Goal: Task Accomplishment & Management: Use online tool/utility

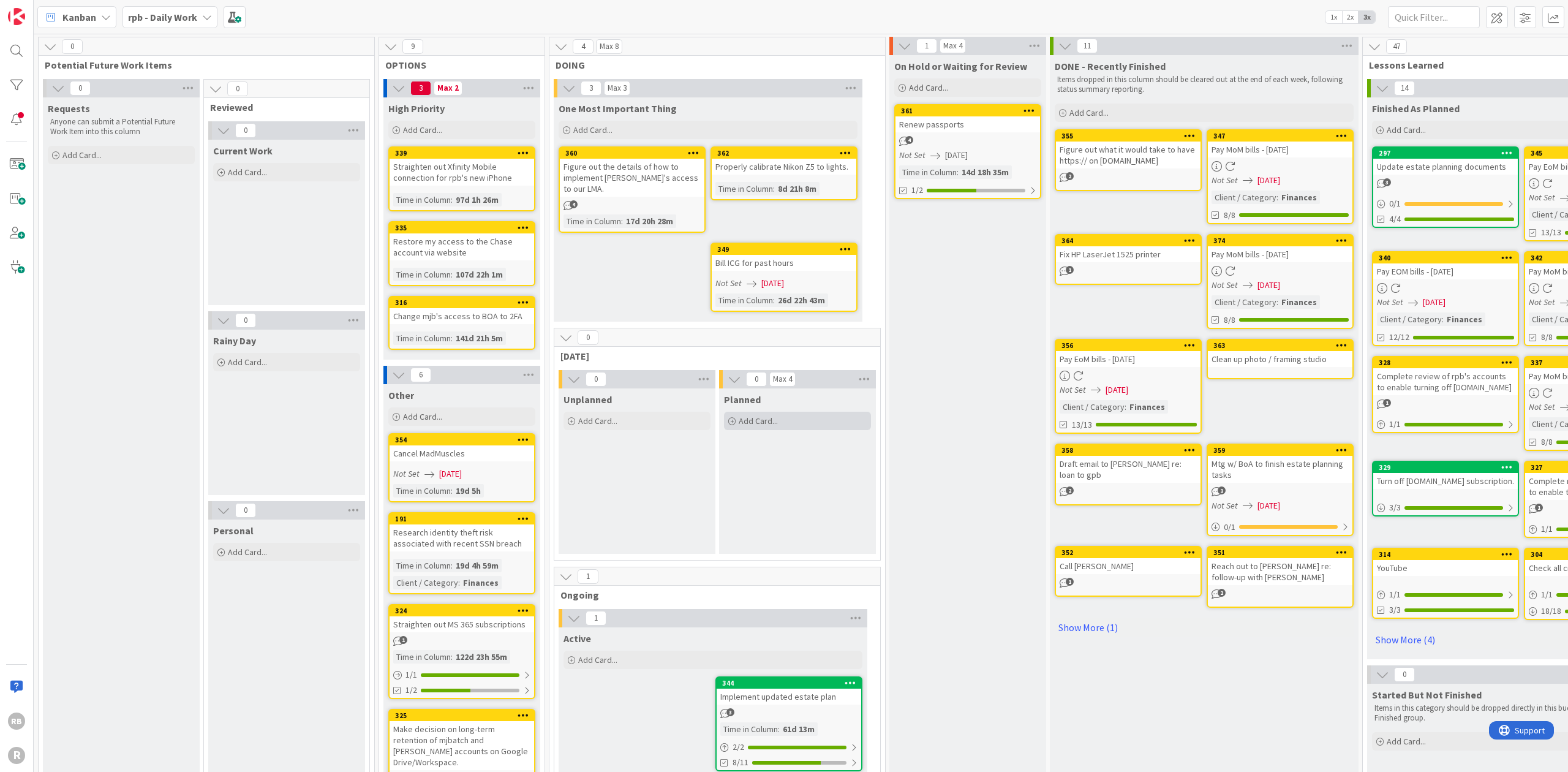
click at [756, 416] on span "Add Card..." at bounding box center [758, 421] width 39 height 11
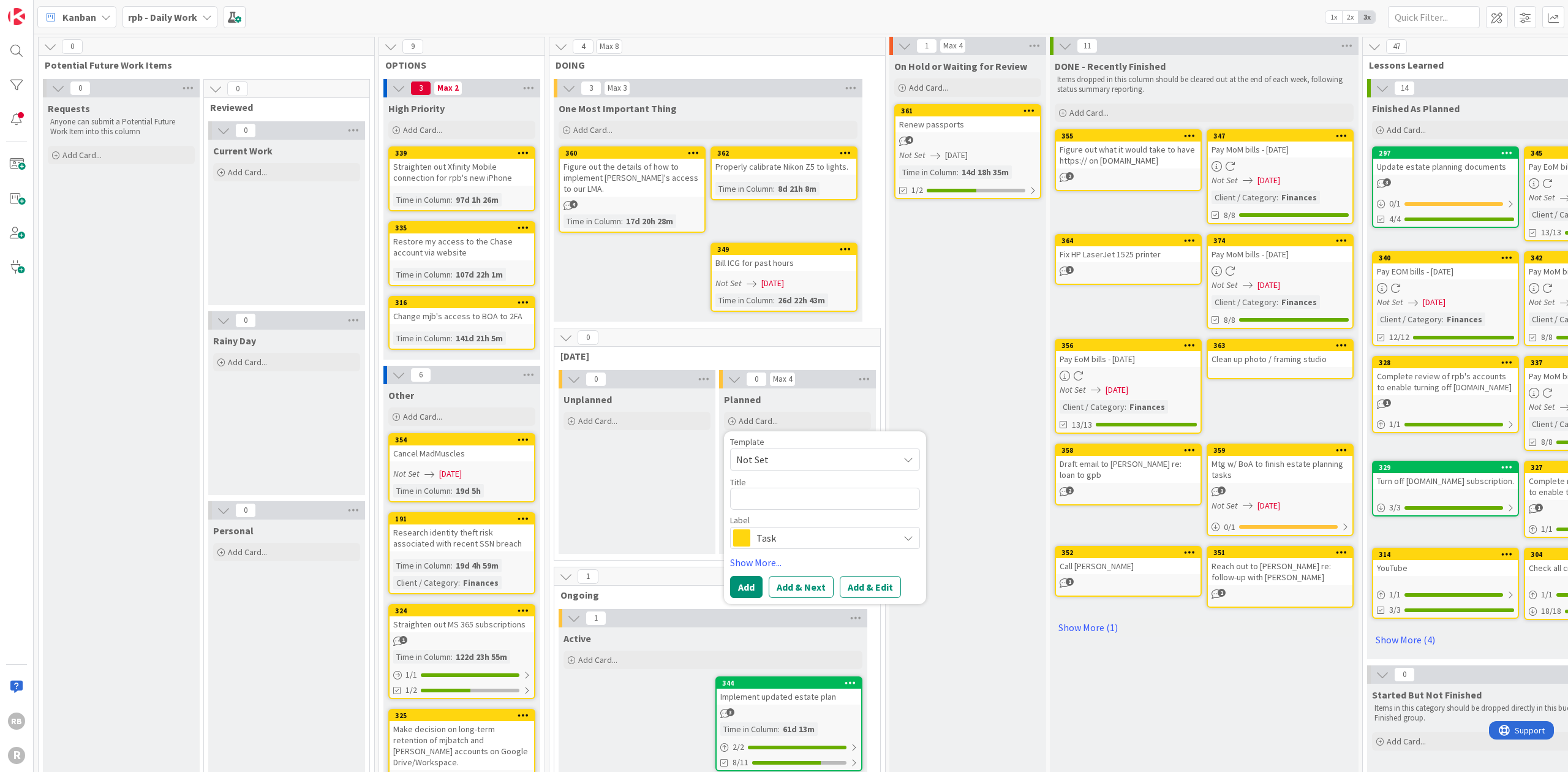
click at [742, 487] on textarea at bounding box center [825, 498] width 190 height 22
type textarea "x"
type textarea "w"
type textarea "x"
type textarea "wr"
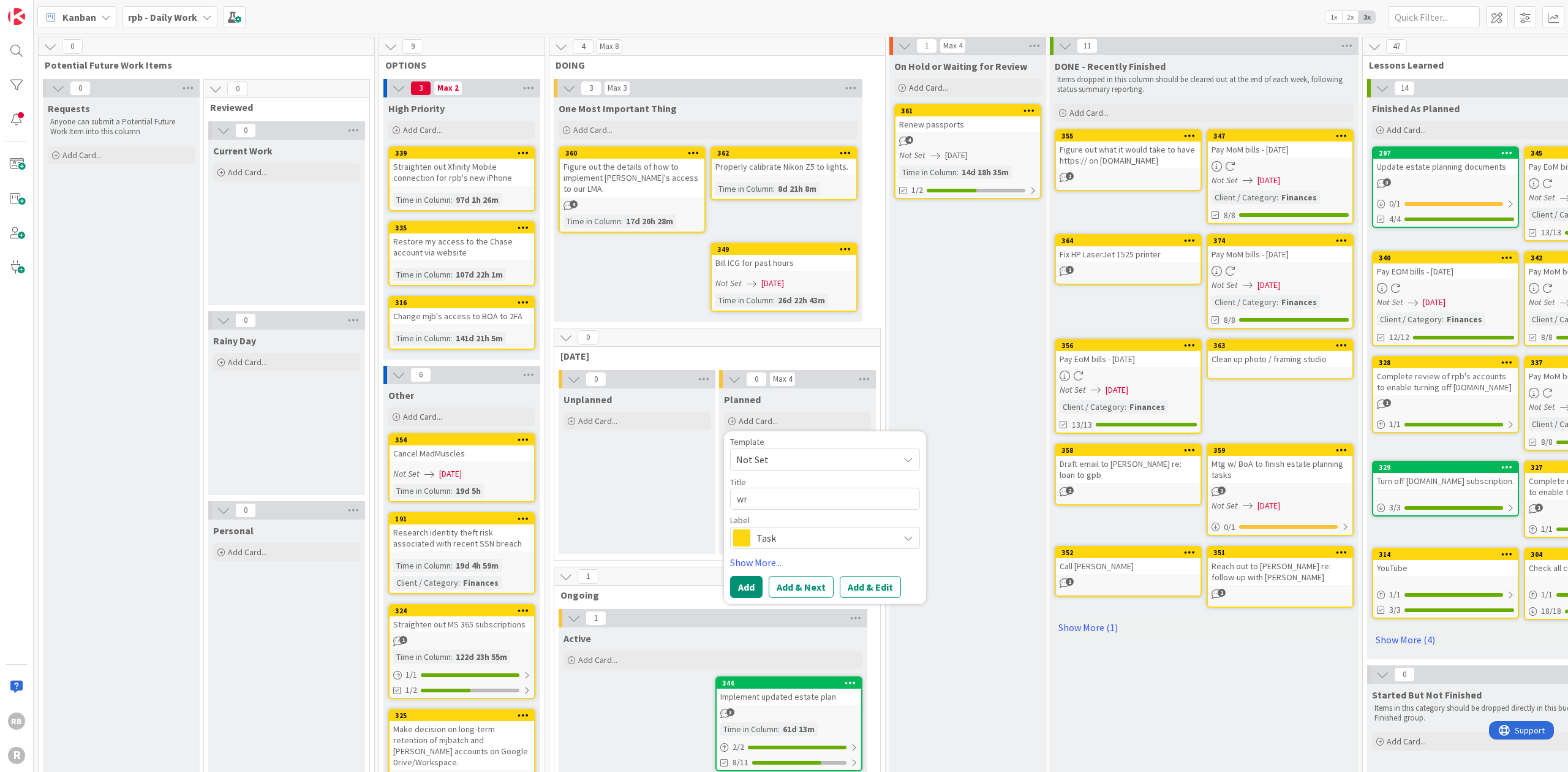
type textarea "x"
type textarea "wri"
type textarea "x"
type textarea "writ"
type textarea "x"
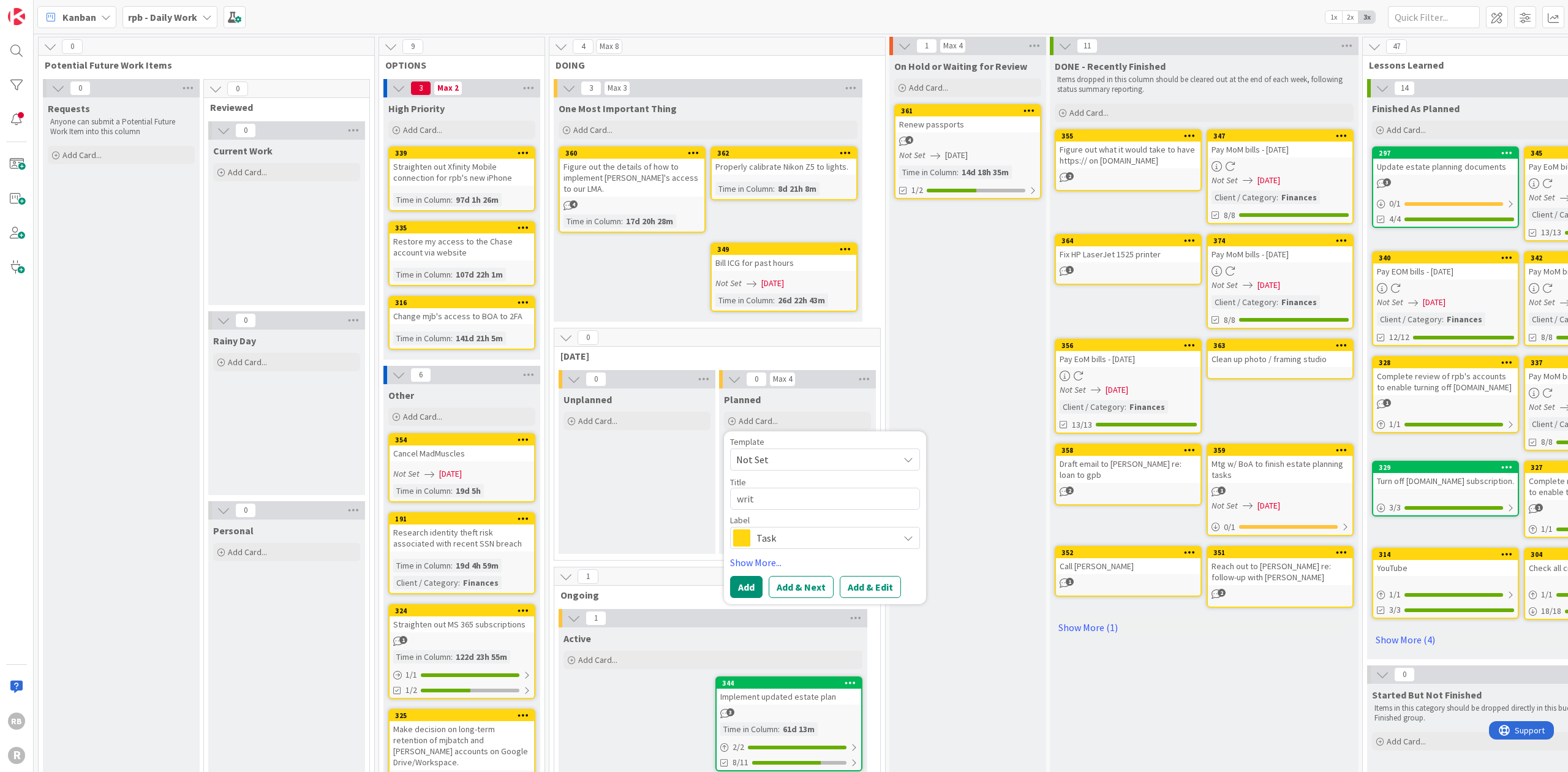
type textarea "write"
type textarea "x"
type textarea "write"
type textarea "x"
type textarea "write f"
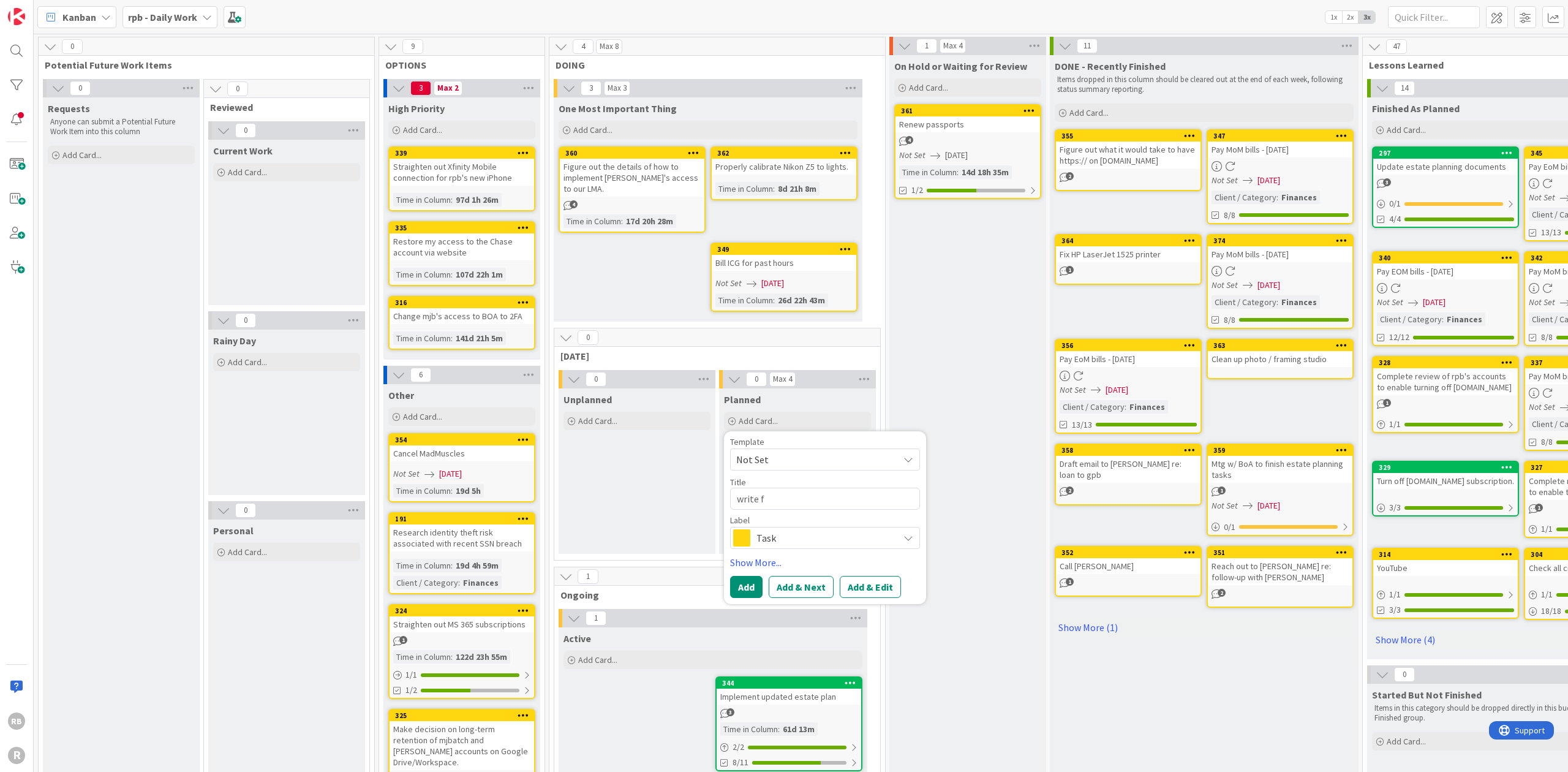
type textarea "x"
type textarea "write fo"
type textarea "x"
type textarea "write fol"
type textarea "x"
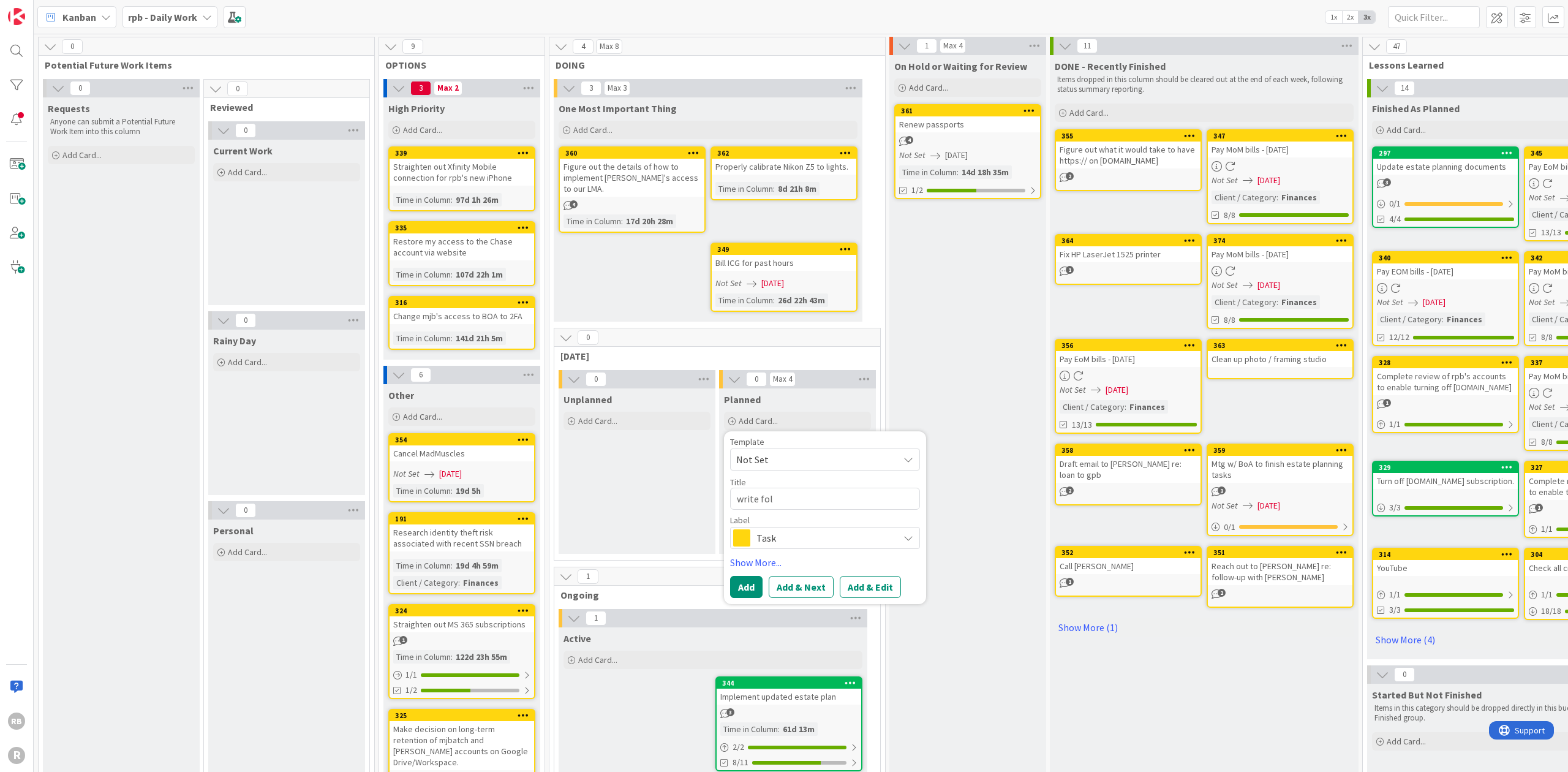
type textarea "write foll"
type textarea "x"
type textarea "write follo"
type textarea "x"
type textarea "write follow"
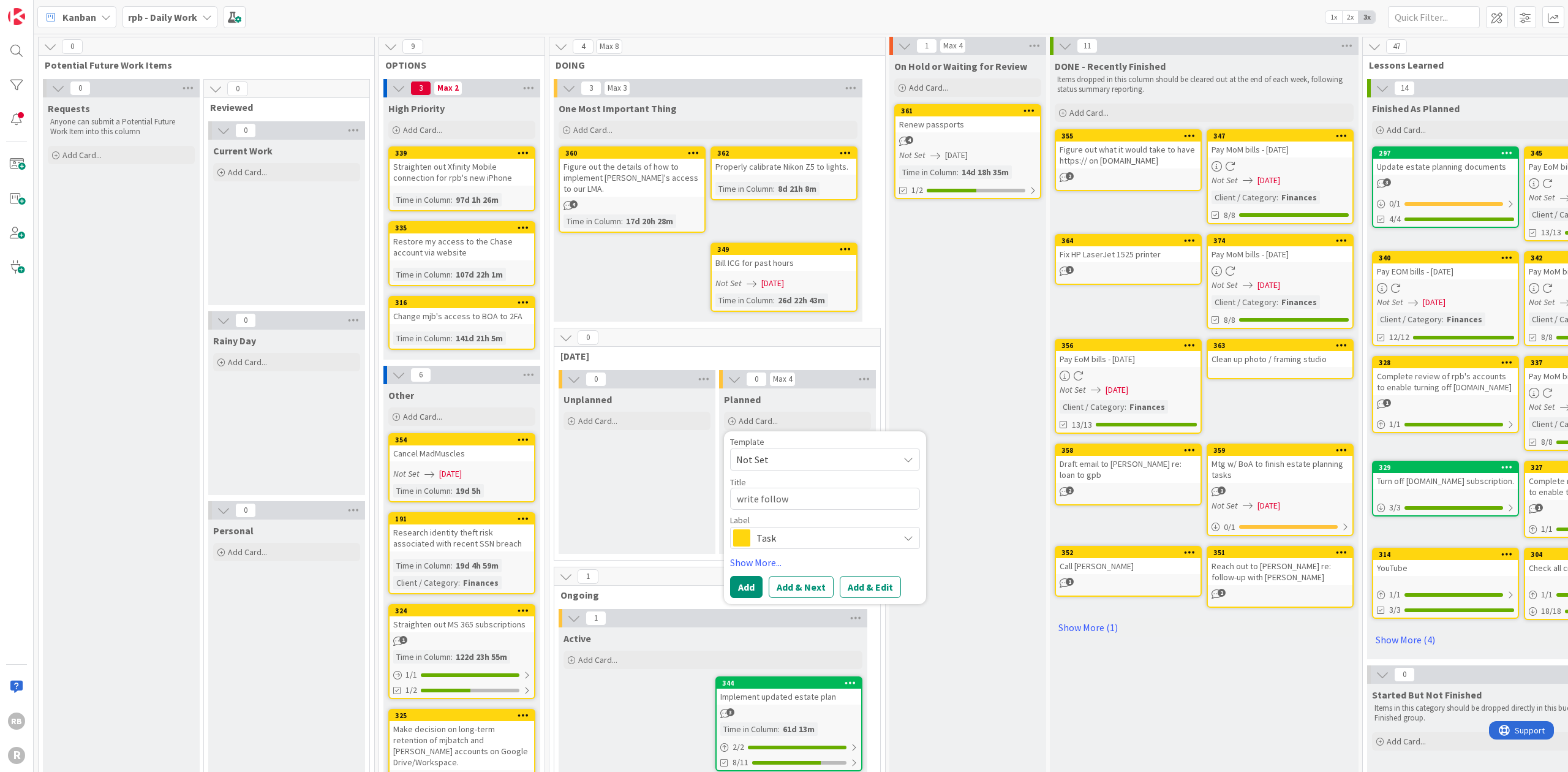
type textarea "x"
type textarea "write follow-"
type textarea "x"
type textarea "write follow-u"
type textarea "x"
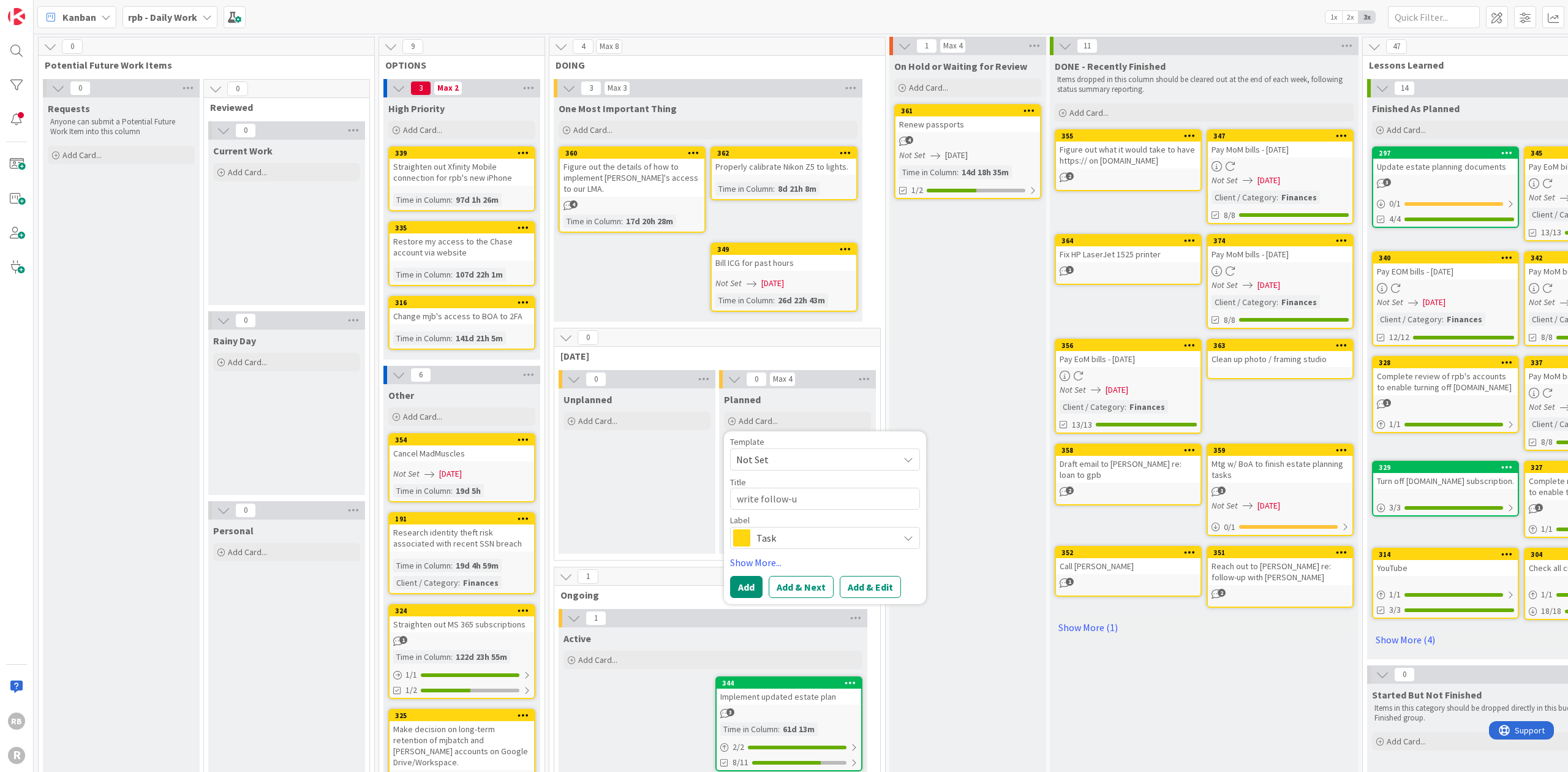
type textarea "write follow-up"
type textarea "x"
type textarea "write follow-up"
type textarea "x"
type textarea "write follow-up p"
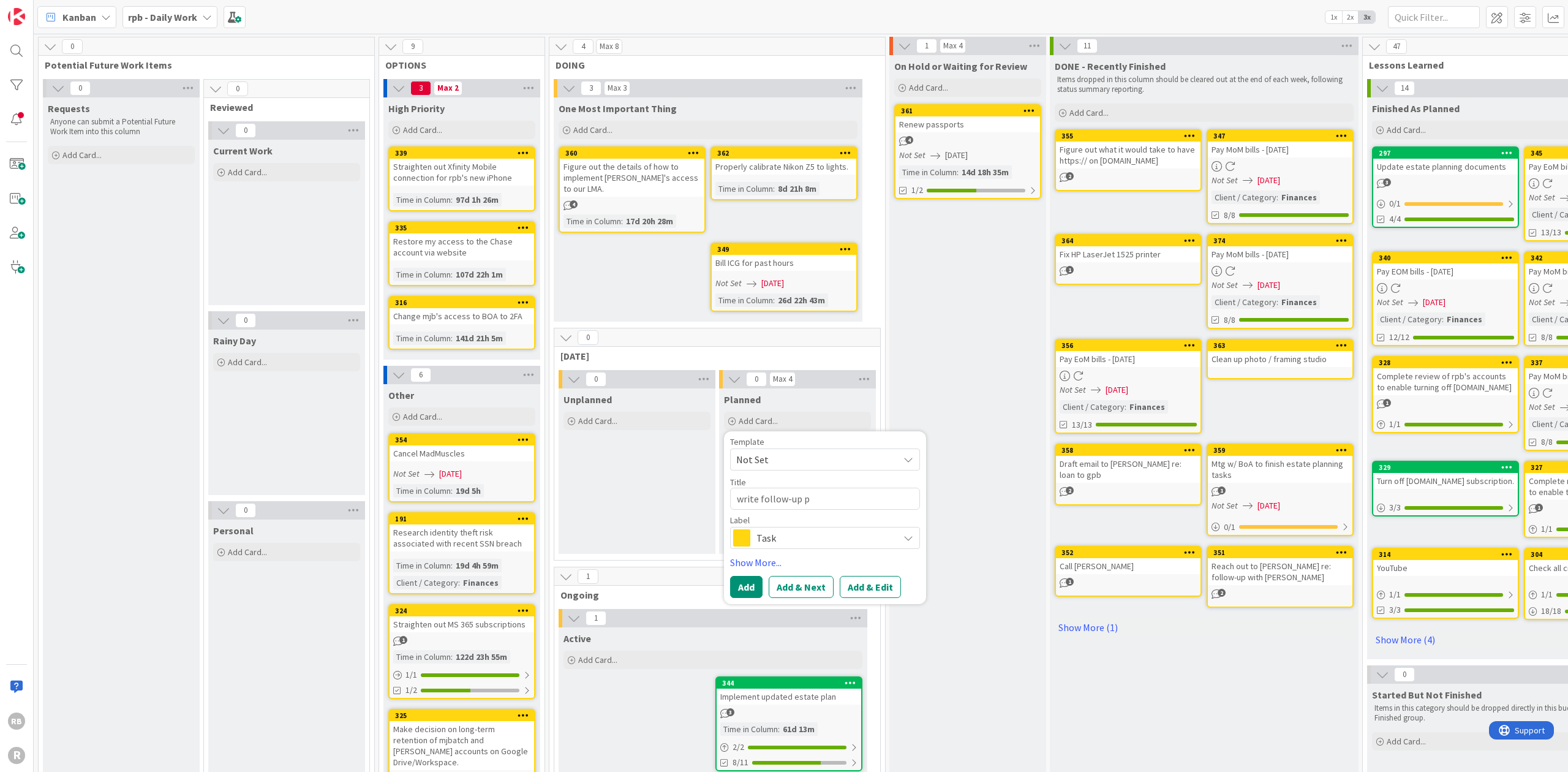
type textarea "x"
type textarea "write follow-up po"
type textarea "x"
type textarea "write follow-up pos"
type textarea "x"
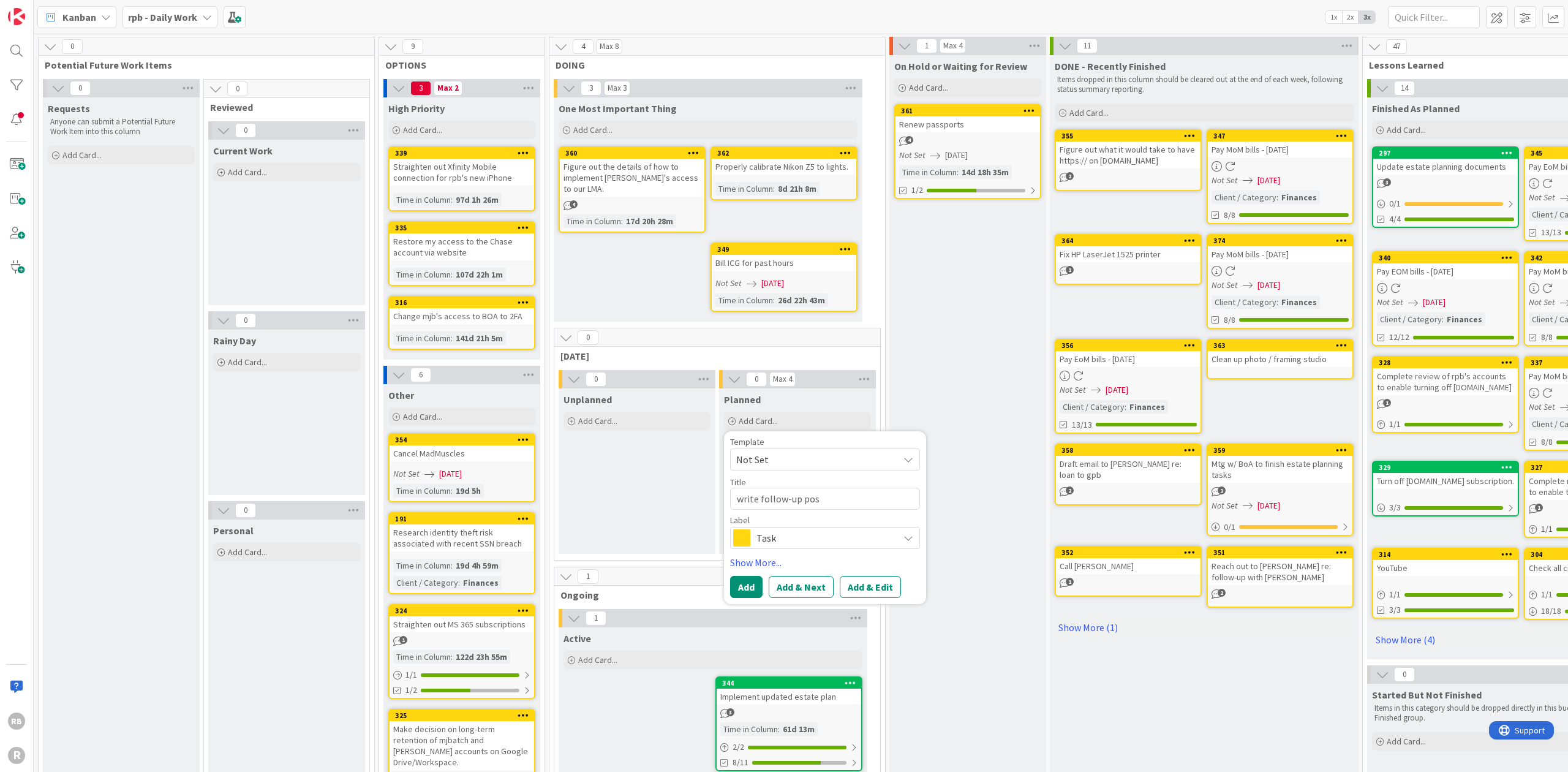
type textarea "write follow-up post"
type textarea "x"
type textarea "write follow-up post"
type textarea "x"
type textarea "write follow-up post t"
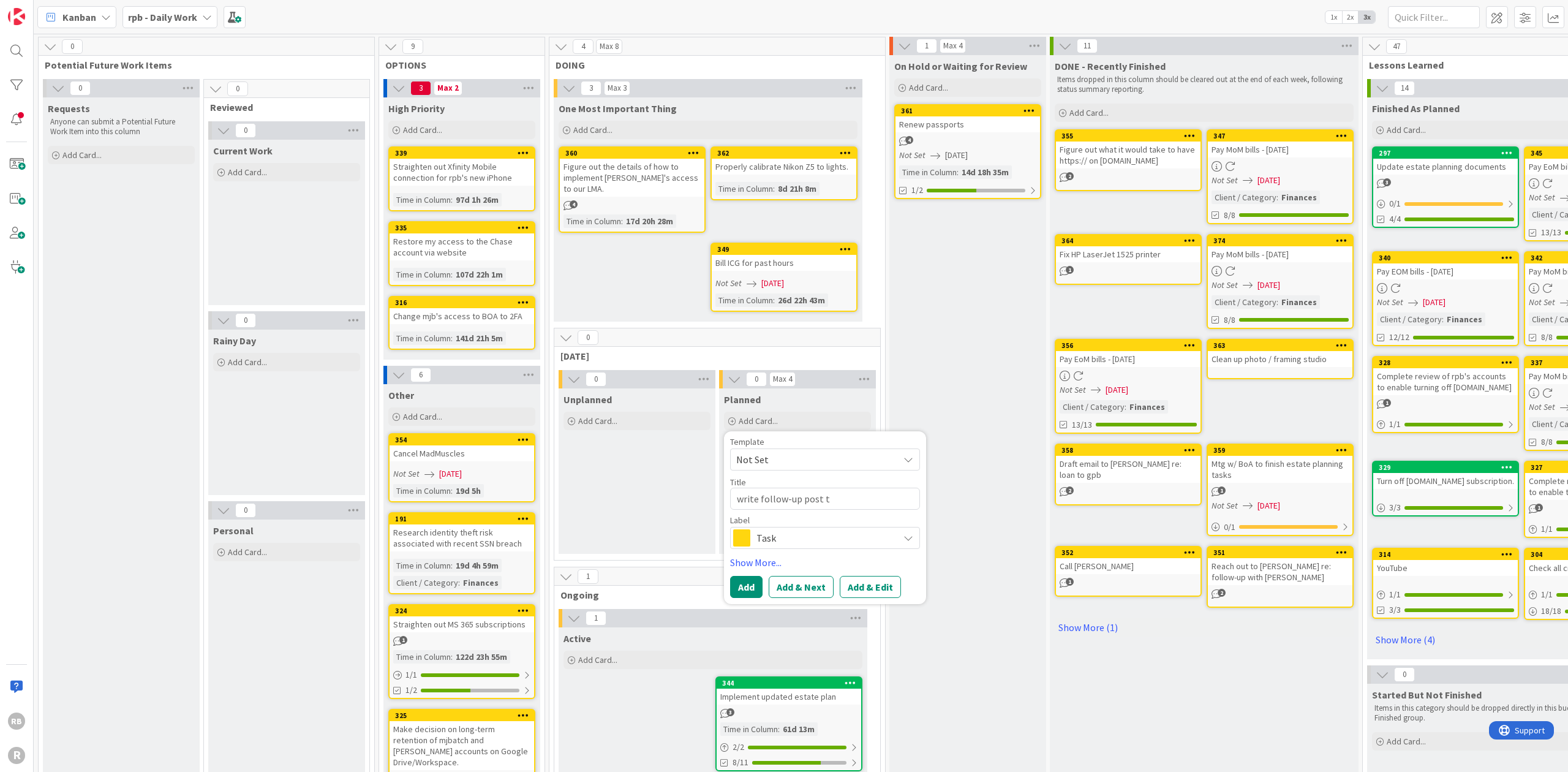
type textarea "x"
type textarea "write follow-up post to"
type textarea "x"
type textarea "write follow-up post to"
type textarea "x"
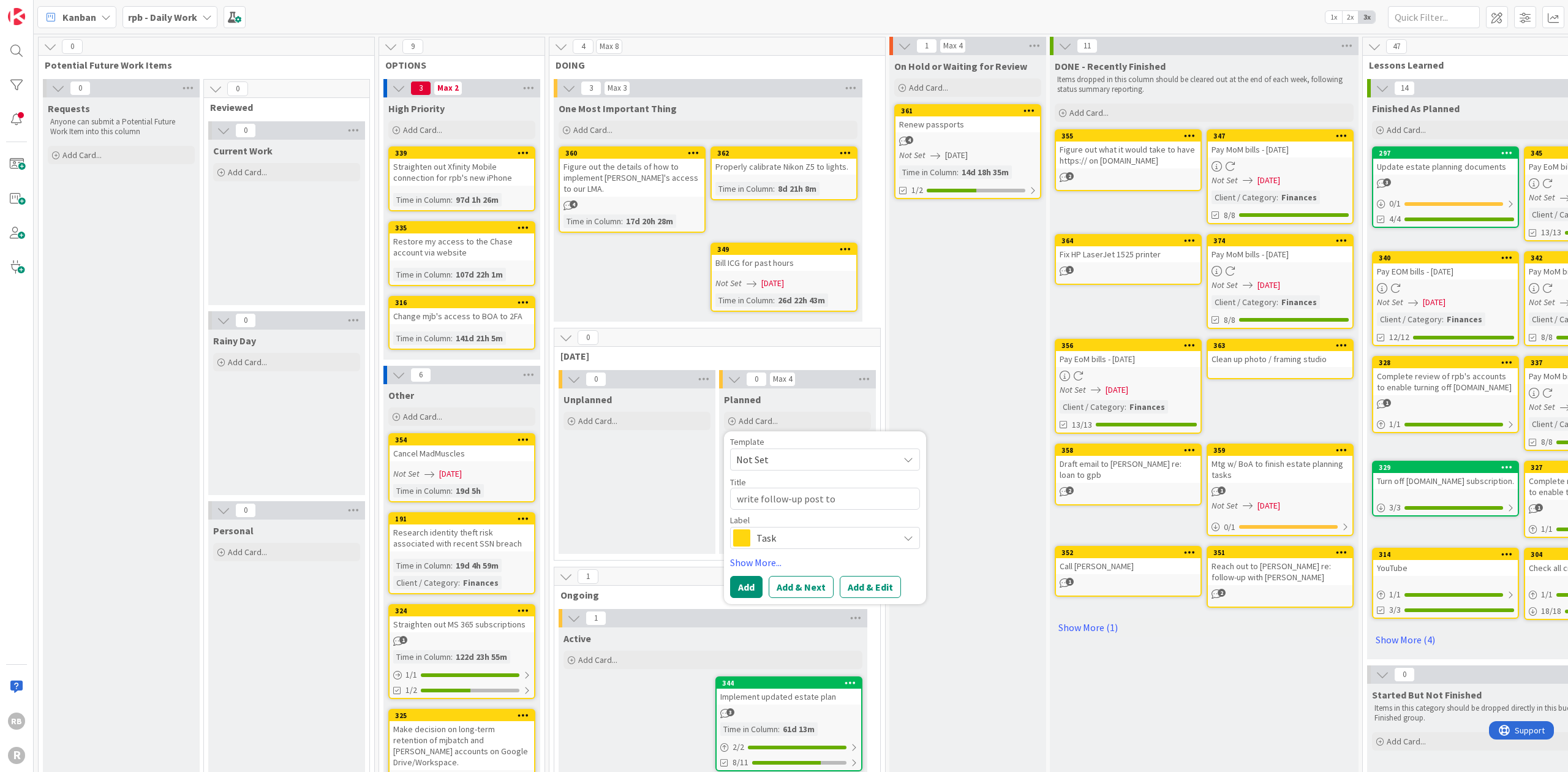
type textarea "write follow-up post to F"
type textarea "x"
type textarea "write follow-up post to Fr"
type textarea "x"
type textarea "write follow-up post to Fri"
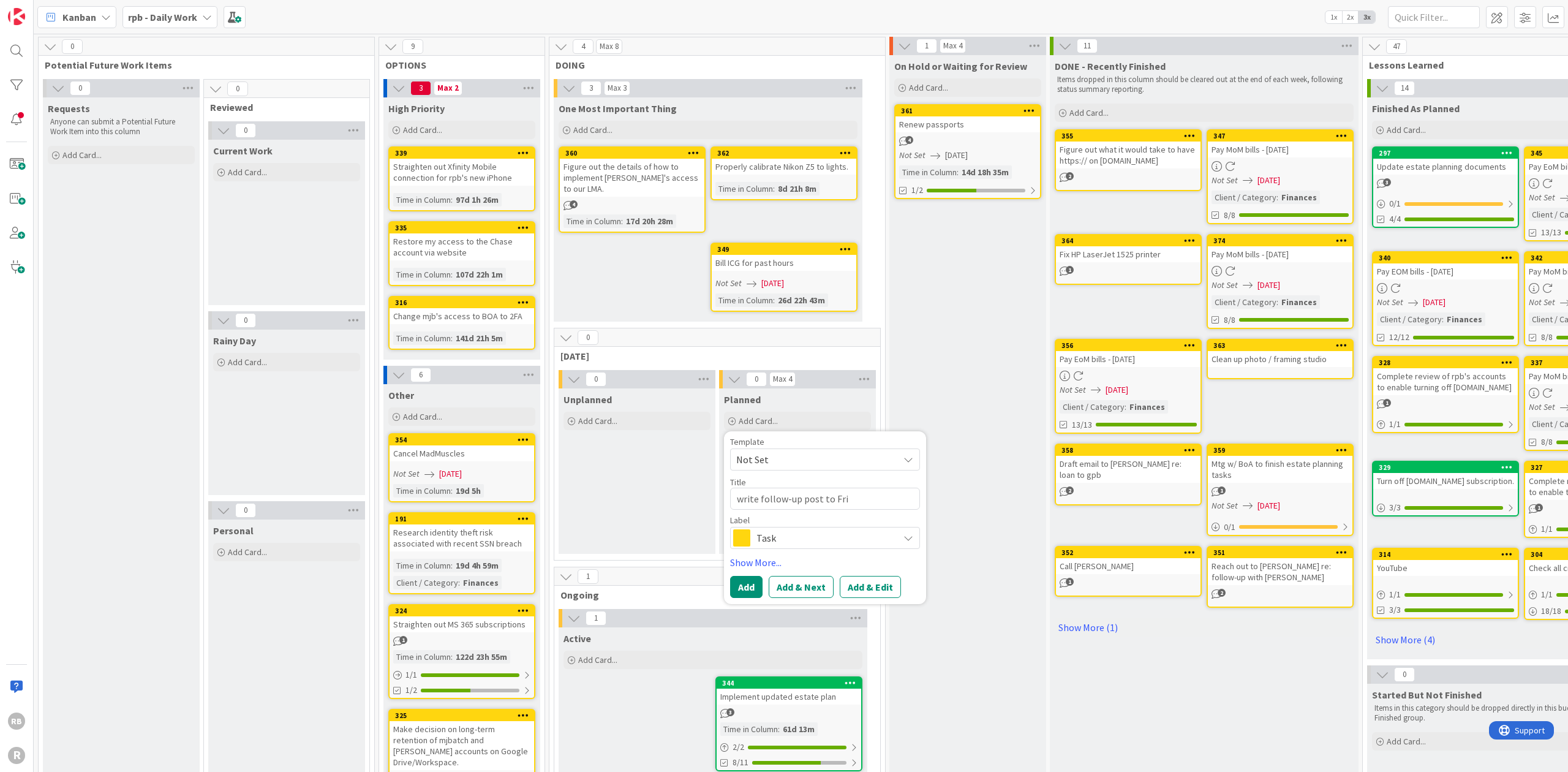
type textarea "x"
type textarea "write follow-up post to Frid"
type textarea "x"
type textarea "write follow-up post to [PERSON_NAME]"
type textarea "x"
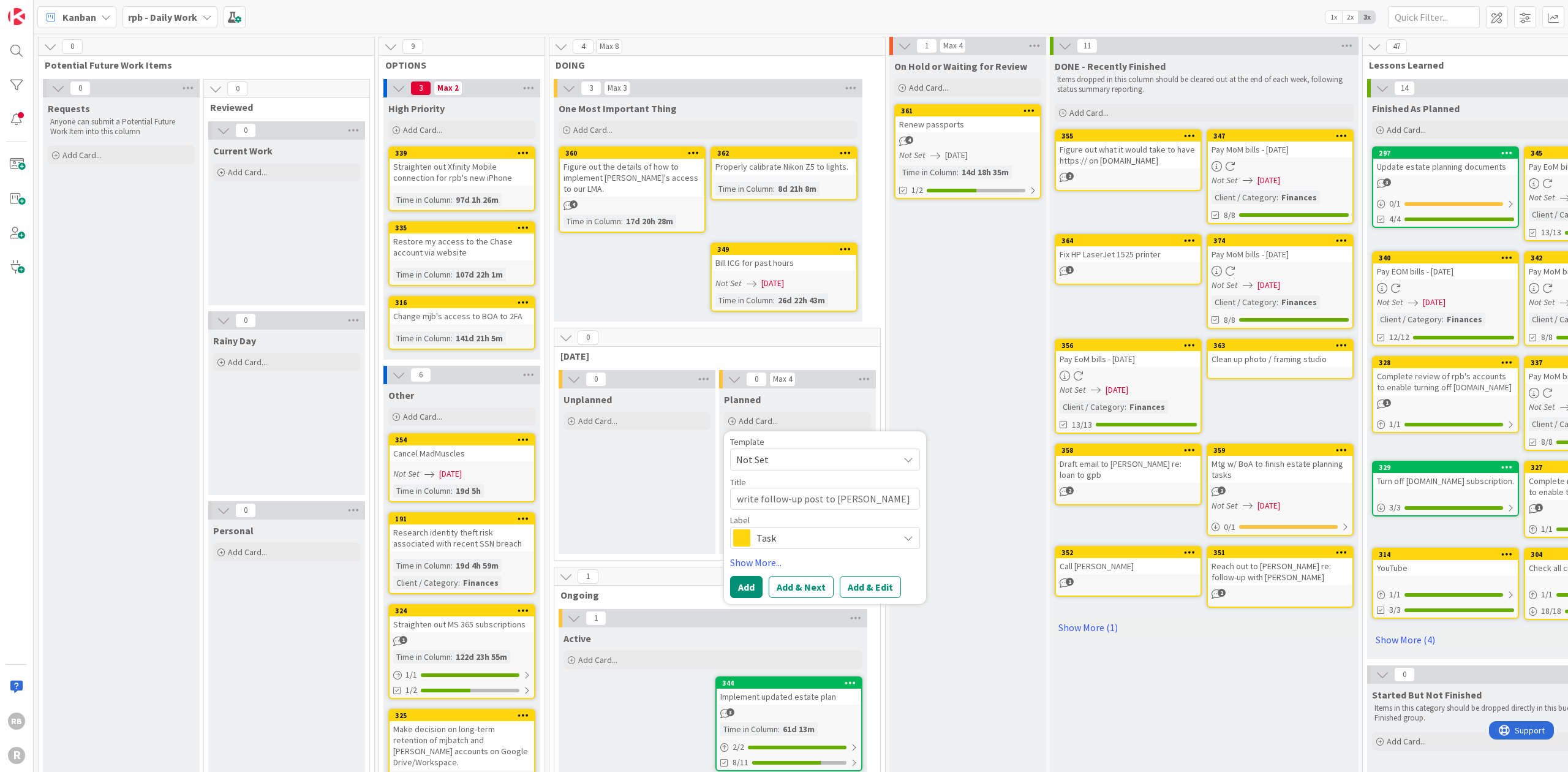
type textarea "write follow-up post to [DATE]"
type textarea "x"
type textarea "write follow-up post to [DATE]"
type textarea "x"
type textarea "write follow-up post to [DATE] m"
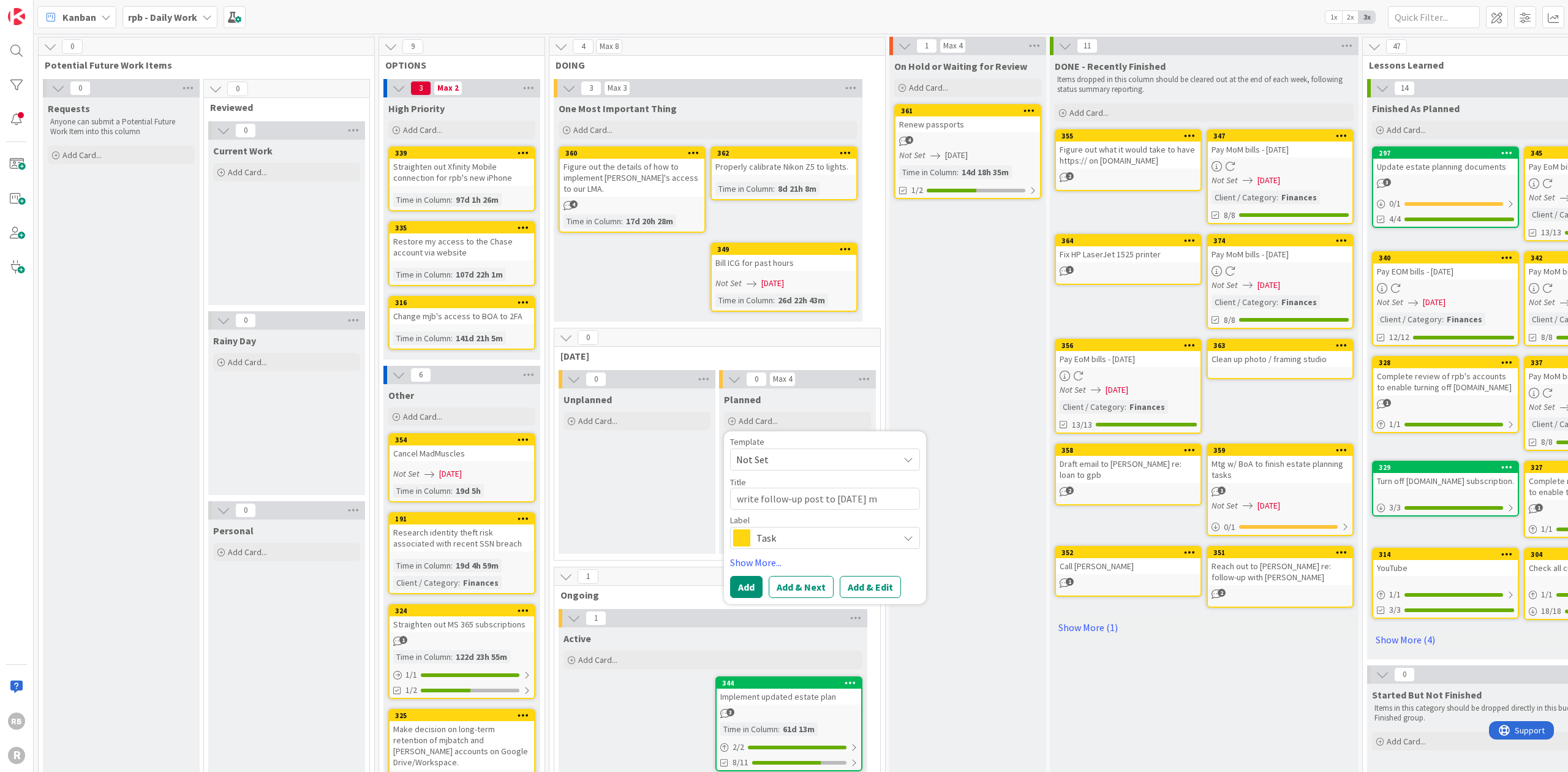
type textarea "x"
type textarea "write follow-up post to [DATE] me"
type textarea "x"
type textarea "write follow-up post to [DATE] mee"
type textarea "x"
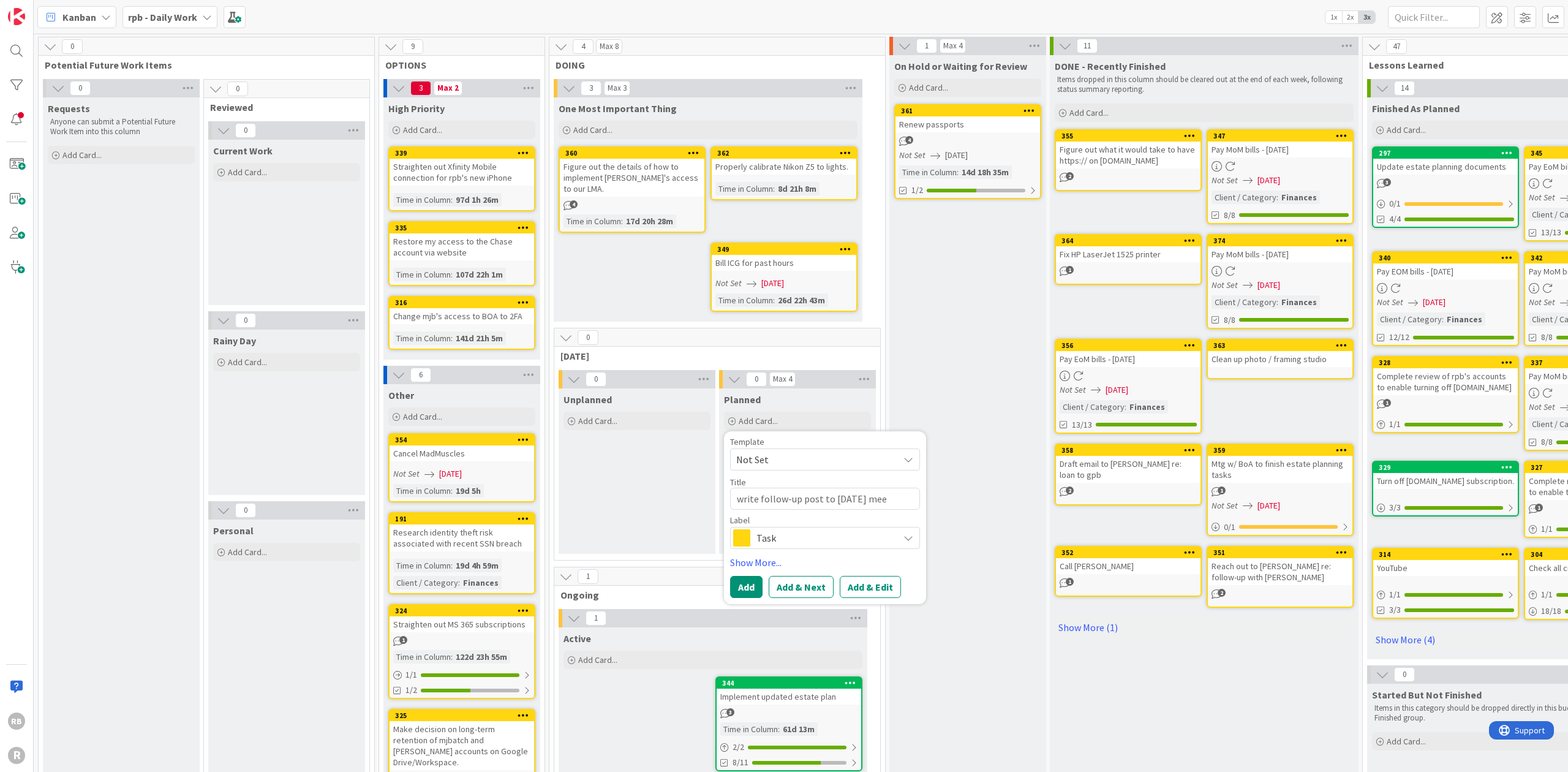
type textarea "write follow-up post to [DATE] meet"
type textarea "x"
type textarea "write follow-up post to [DATE] meeti"
type textarea "x"
type textarea "write follow-up post to [DATE] meetin"
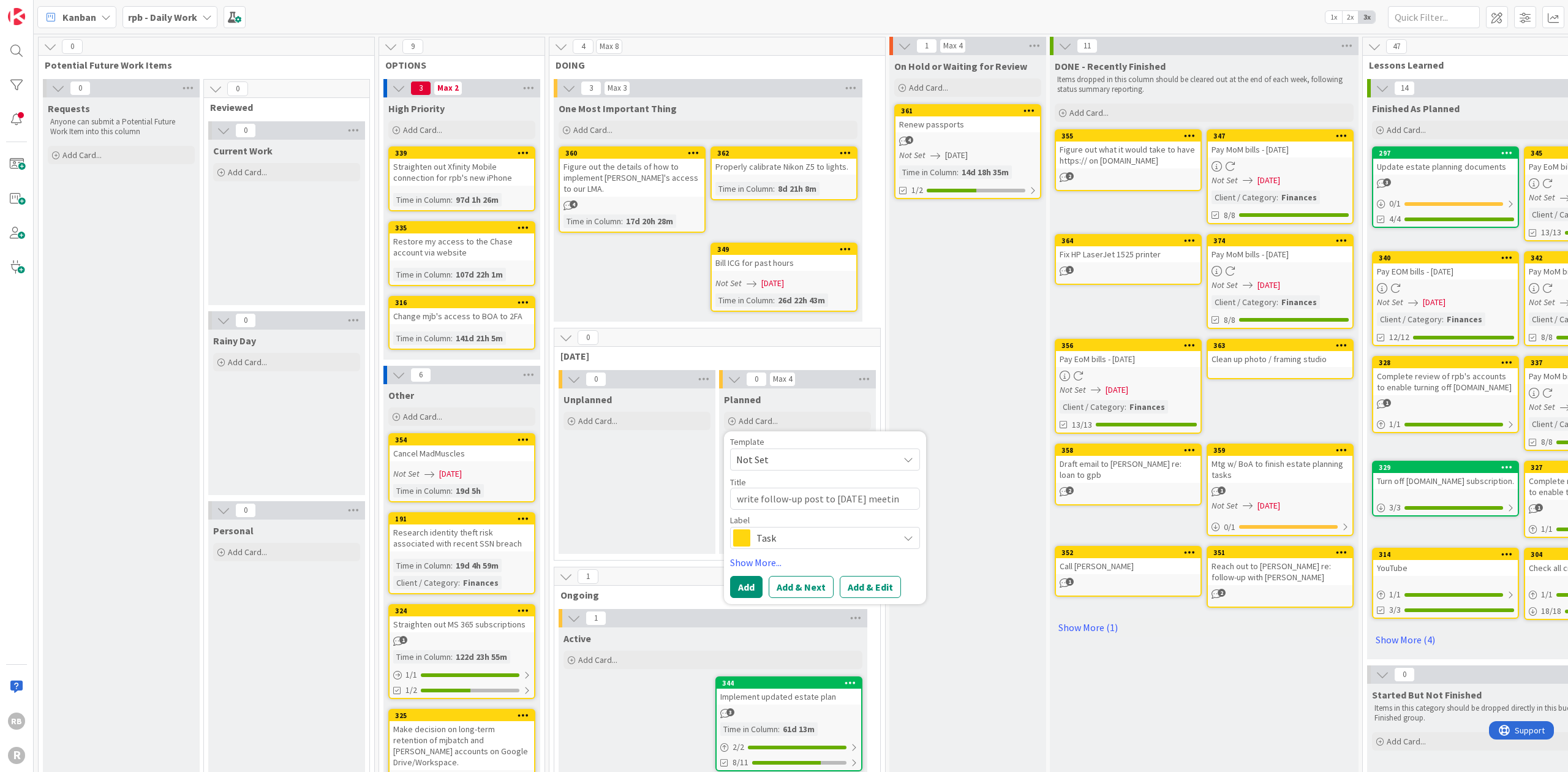
type textarea "x"
type textarea "write follow-up post to [DATE] meeting"
type textarea "x"
type textarea "write follow-up post to [DATE] meeting"
type textarea "x"
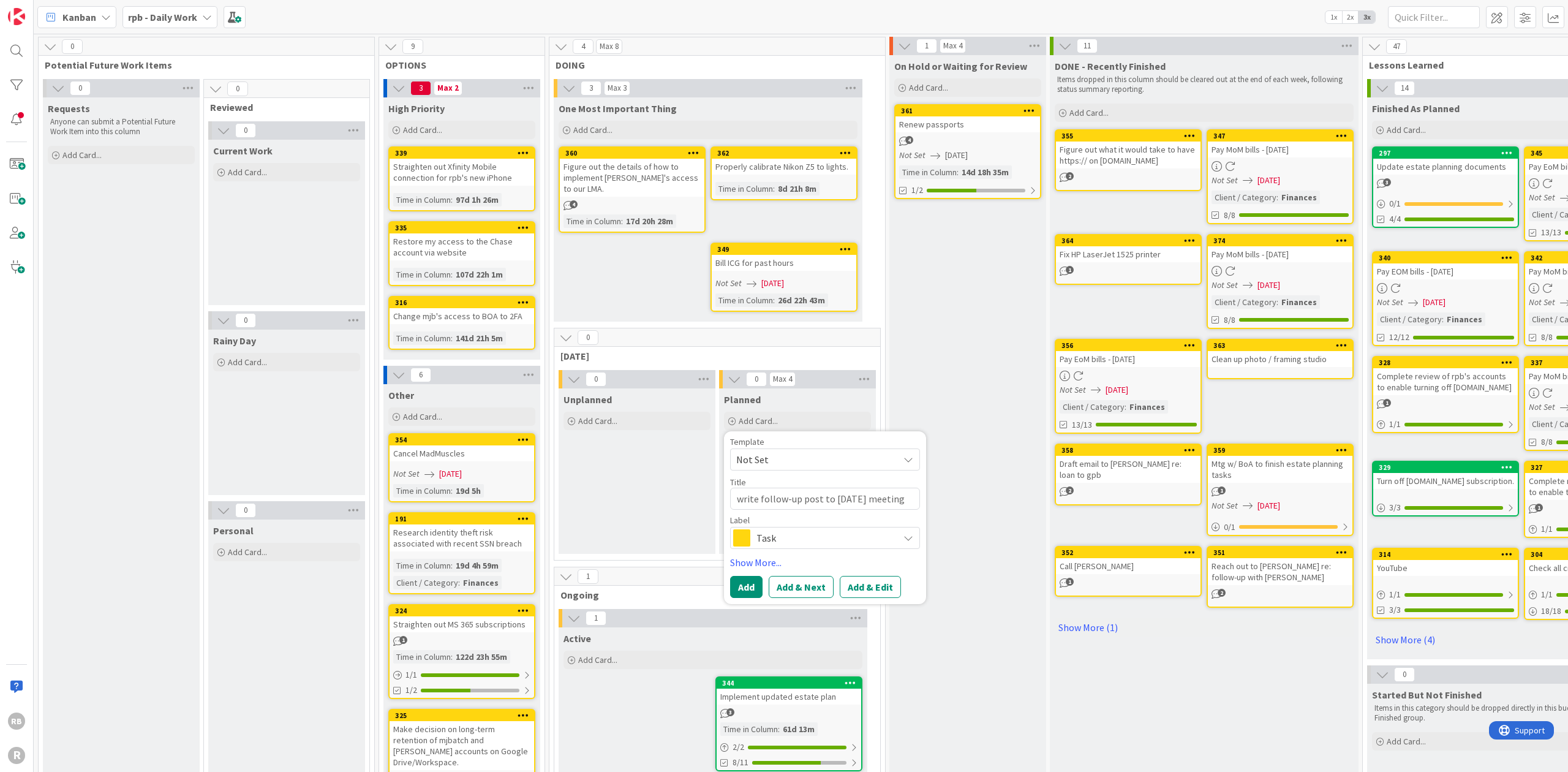
type textarea "write follow-up post to [DATE] meeting r"
type textarea "x"
type textarea "write follow-up post to [DATE] meeting re"
type textarea "x"
type textarea "write follow-up post to [DATE] meeting re:"
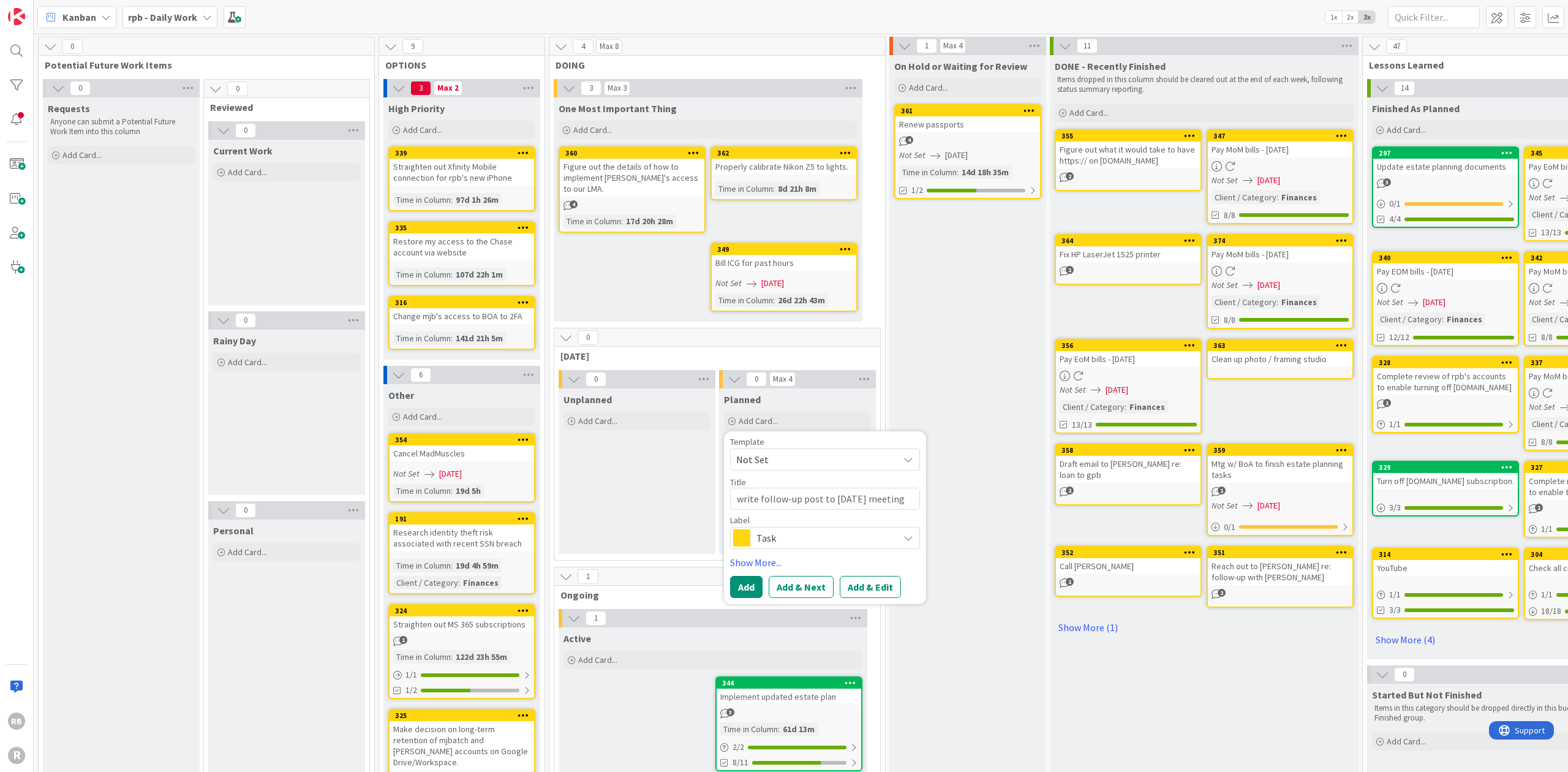
type textarea "x"
type textarea "write follow-up post to [DATE] meeting re:"
type textarea "x"
type textarea "write follow-up post to [DATE] meeting re: c"
type textarea "x"
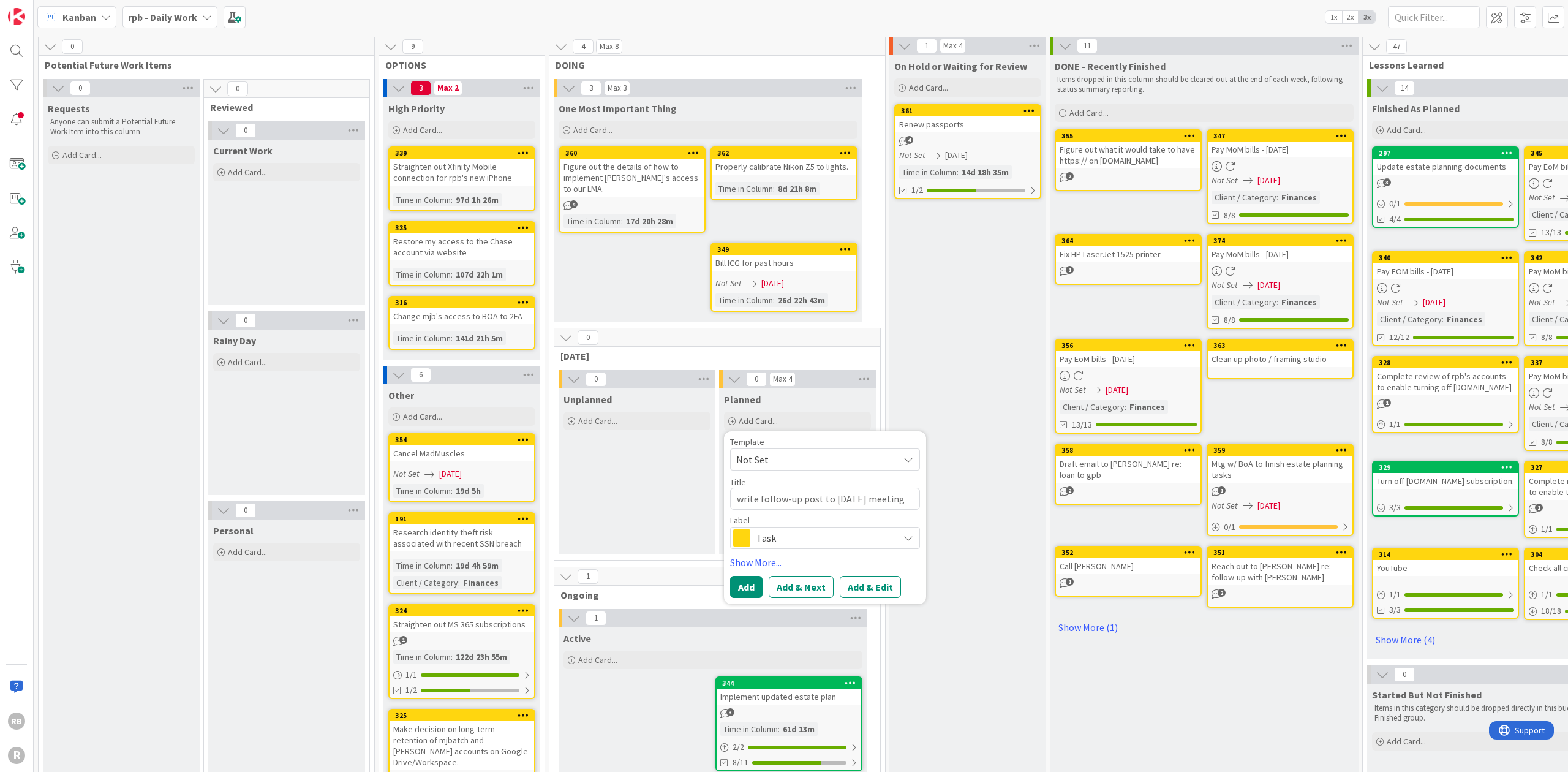
type textarea "write follow-up post to [DATE] meeting re: co"
type textarea "x"
type textarea "write follow-up post to [DATE] meeting re: cog"
type textarea "x"
type textarea "write follow-up post to [DATE] meeting re: cogn"
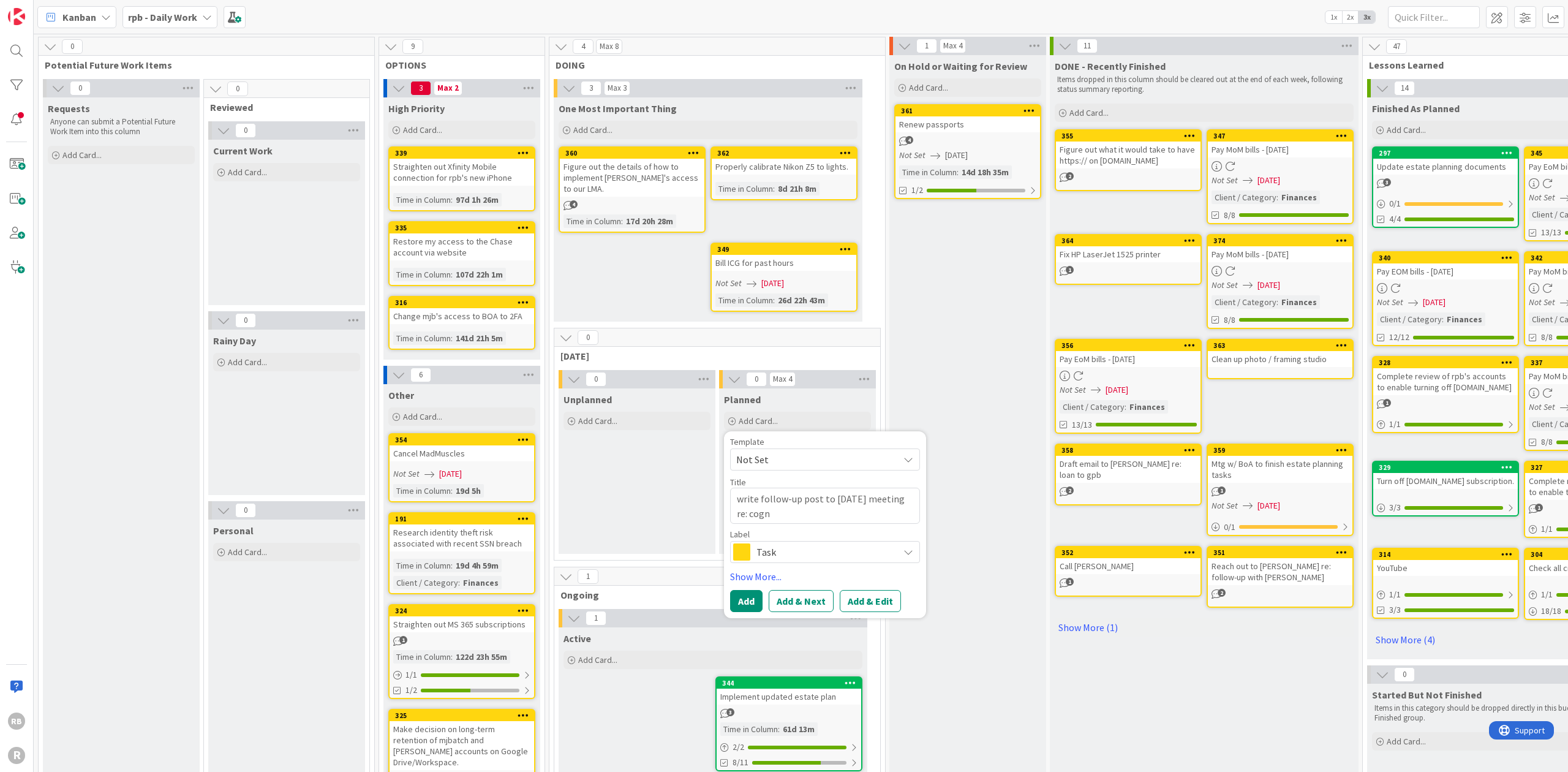
type textarea "x"
type textarea "write follow-up post to [DATE] meeting re: [PERSON_NAME]"
type textarea "x"
type textarea "write follow-up post to [DATE] meeting re: cognit"
type textarea "x"
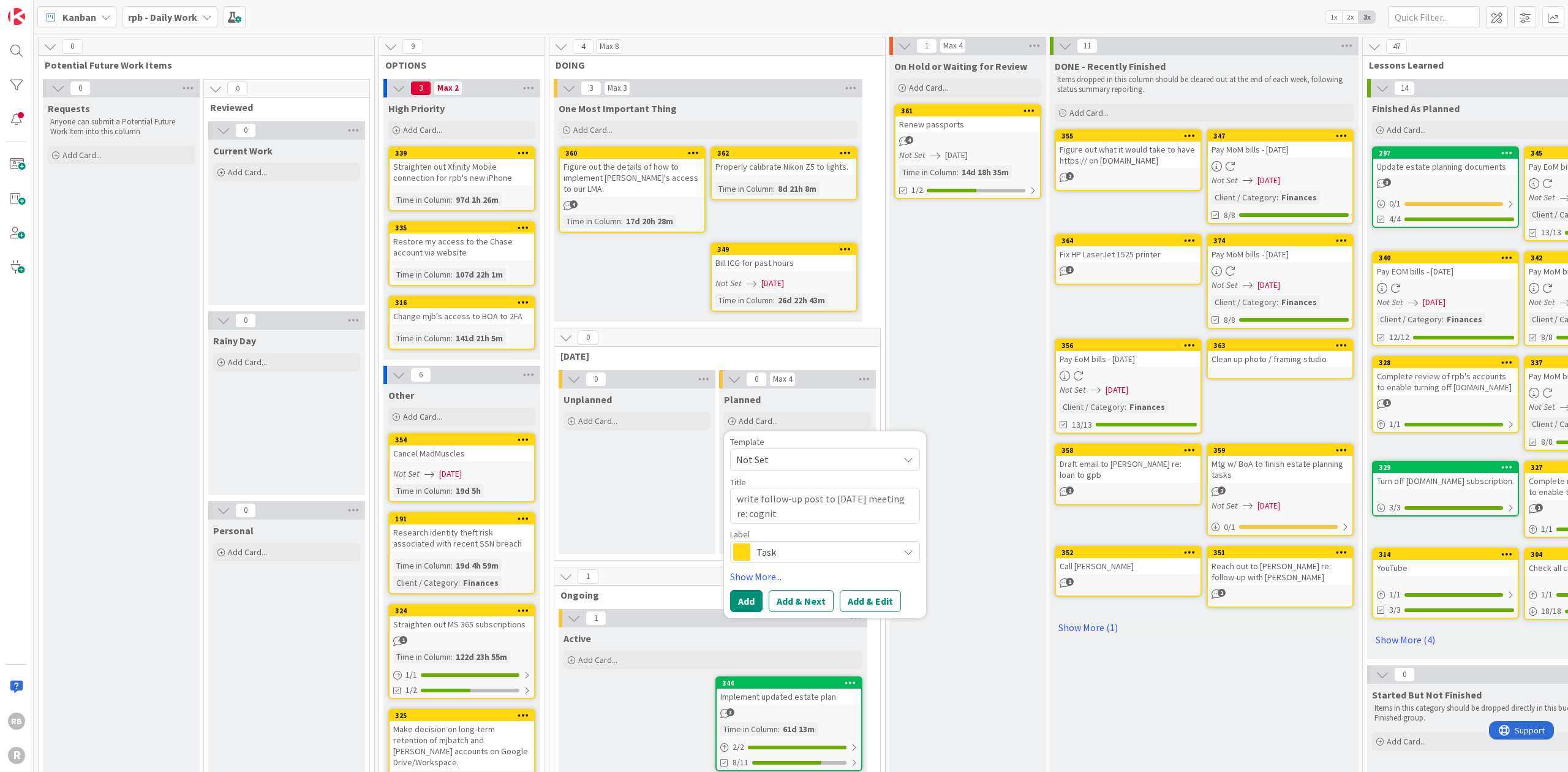
type textarea "write follow-up post to [DATE] meeting re: cogniti"
type textarea "x"
type textarea "write follow-up post to [DATE] meeting re: cognitiv"
type textarea "x"
type textarea "write follow-up post to [DATE] meeting re: cognitive"
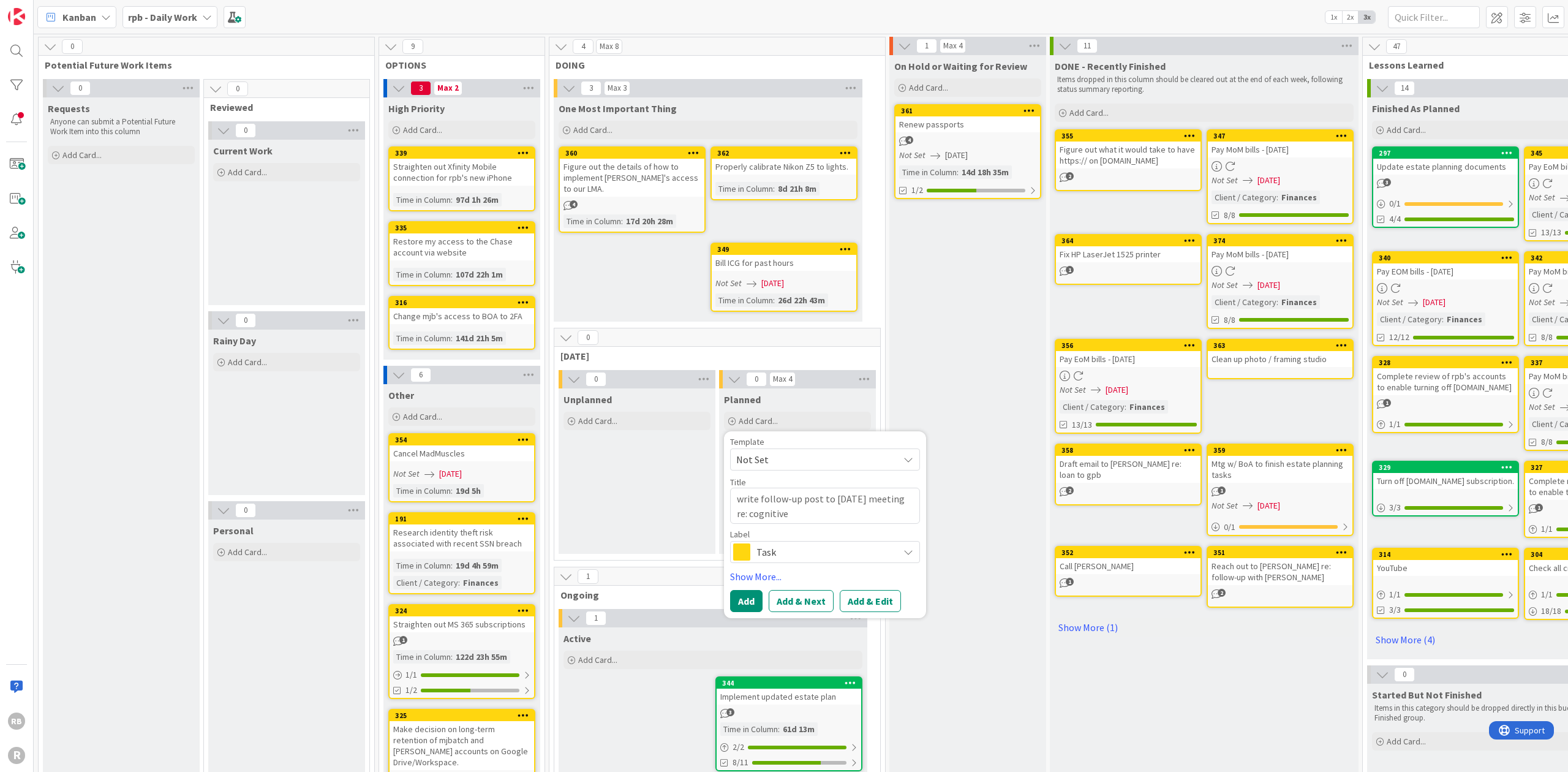
type textarea "x"
type textarea "write follow-up post to [DATE] meeting re: cognitive"
type textarea "x"
type textarea "write follow-up post to [DATE] meeting re: cognitive l"
type textarea "x"
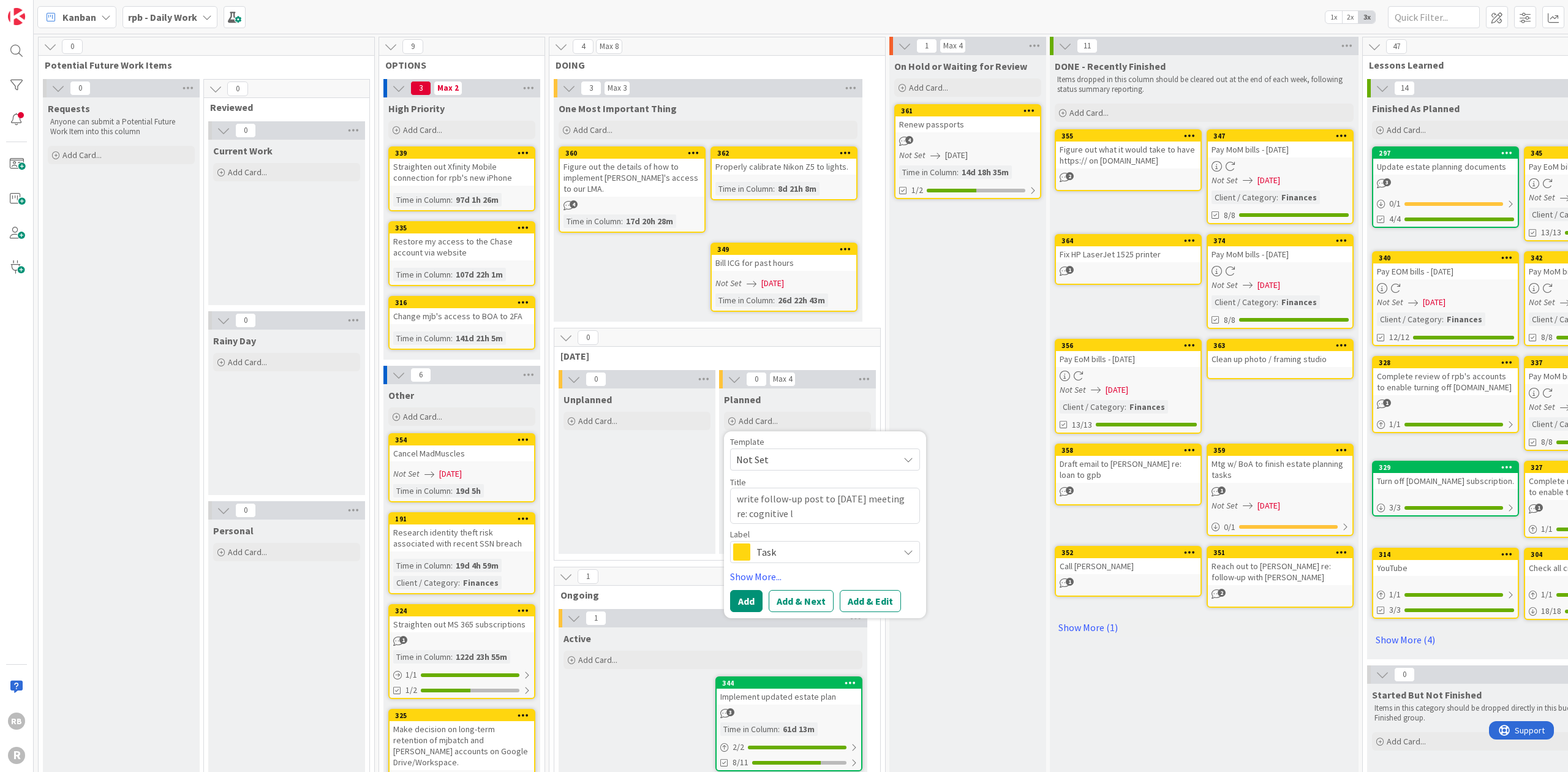
type textarea "write follow-up post to [DATE] meeting re: cognitive lo"
type textarea "x"
type textarea "write follow-up post to [DATE] meeting re: cognitive loa"
type textarea "x"
type textarea "write follow-up post to [DATE] meeting re: cognitive load"
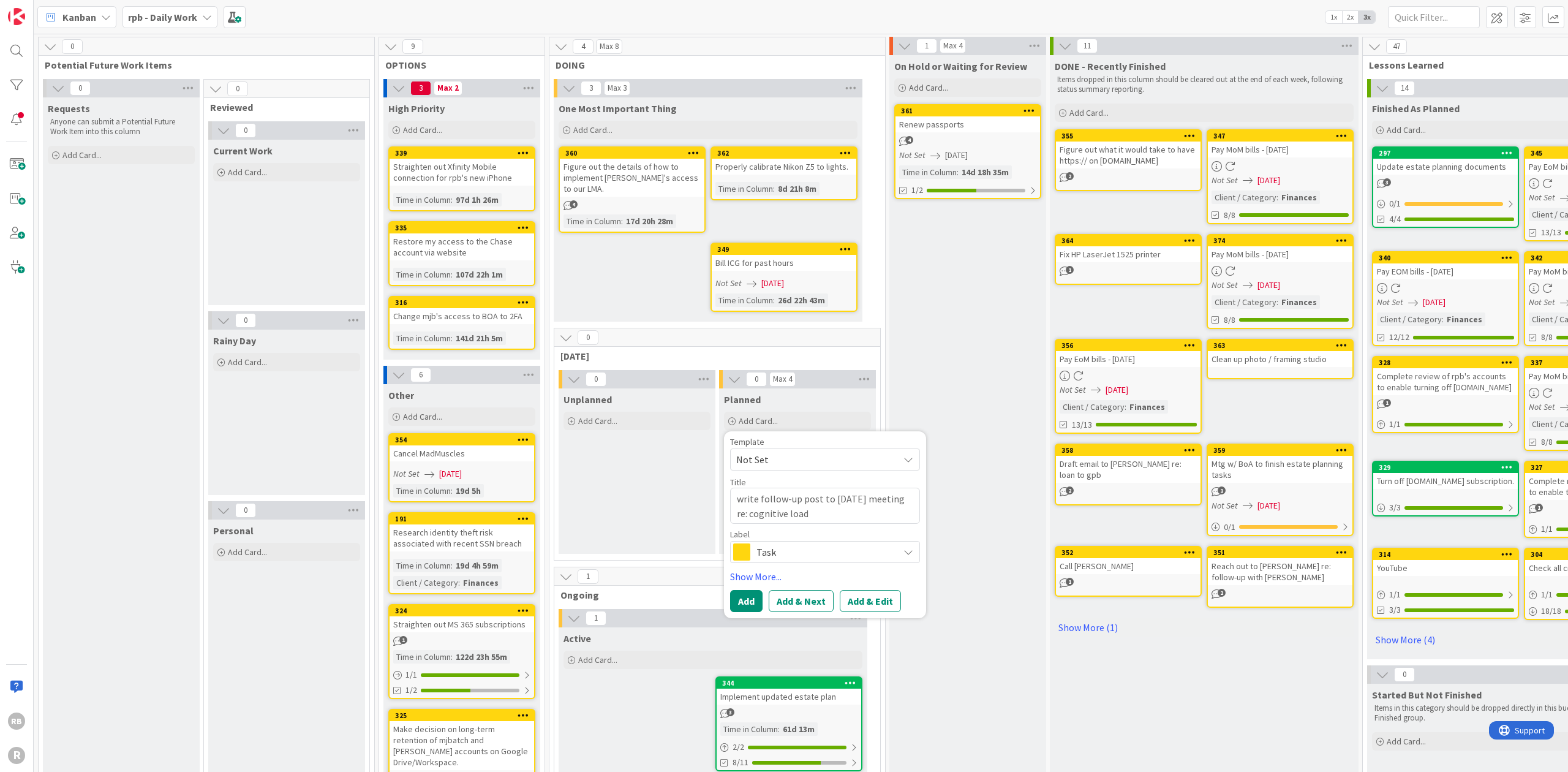
type textarea "x"
type textarea "write follow-up post to [DATE] meeting re: cognitive load"
type textarea "x"
type textarea "write follow-up post to [DATE] meeting re: cognitive load i"
type textarea "x"
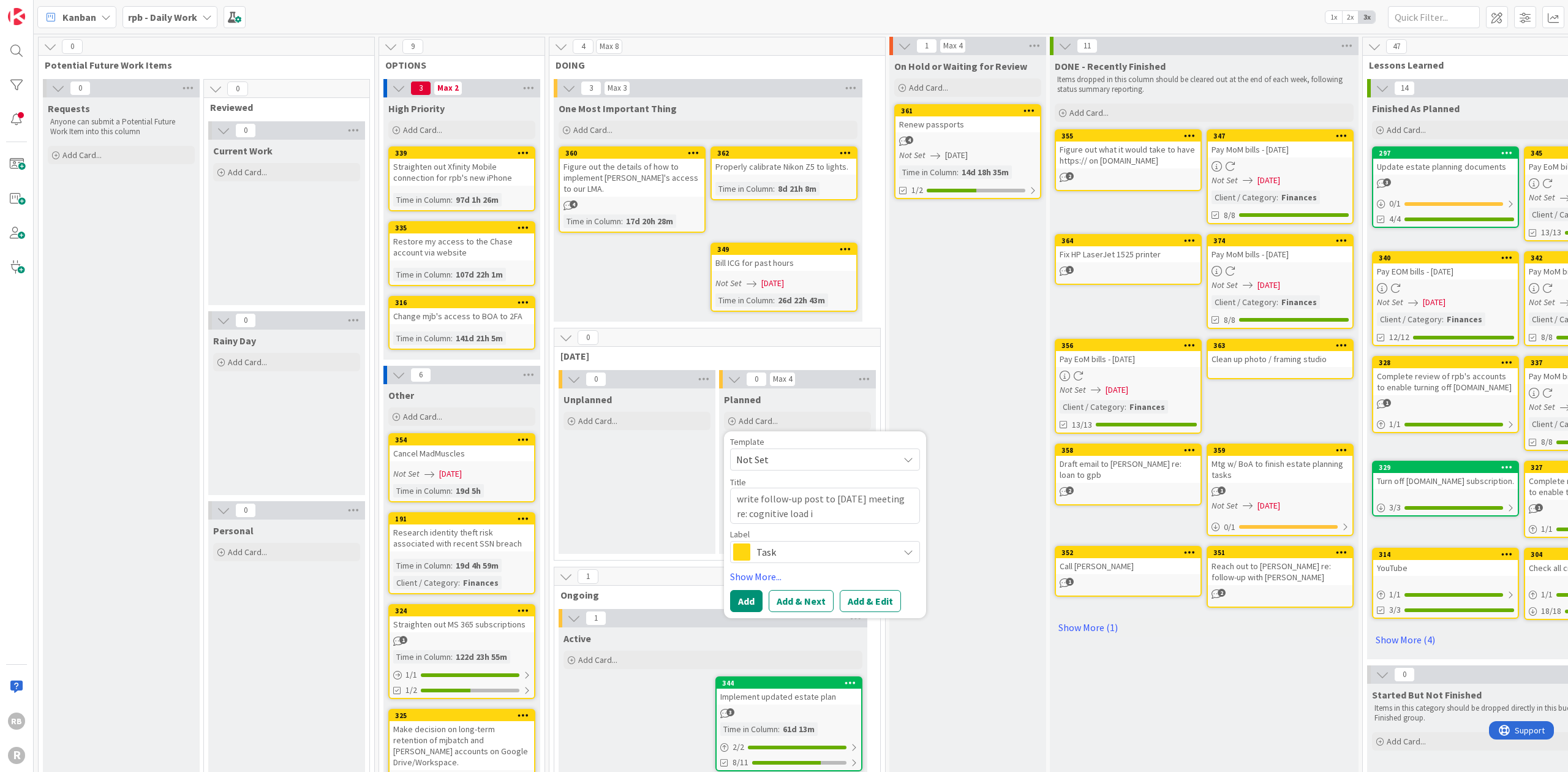
type textarea "write follow-up post to [DATE] meeting re: cognitive load in"
type textarea "x"
type textarea "write follow-up post to [DATE] meeting re: cognitive load in"
type textarea "x"
type textarea "write follow-up post to [DATE] meeting re: cognitive load in I"
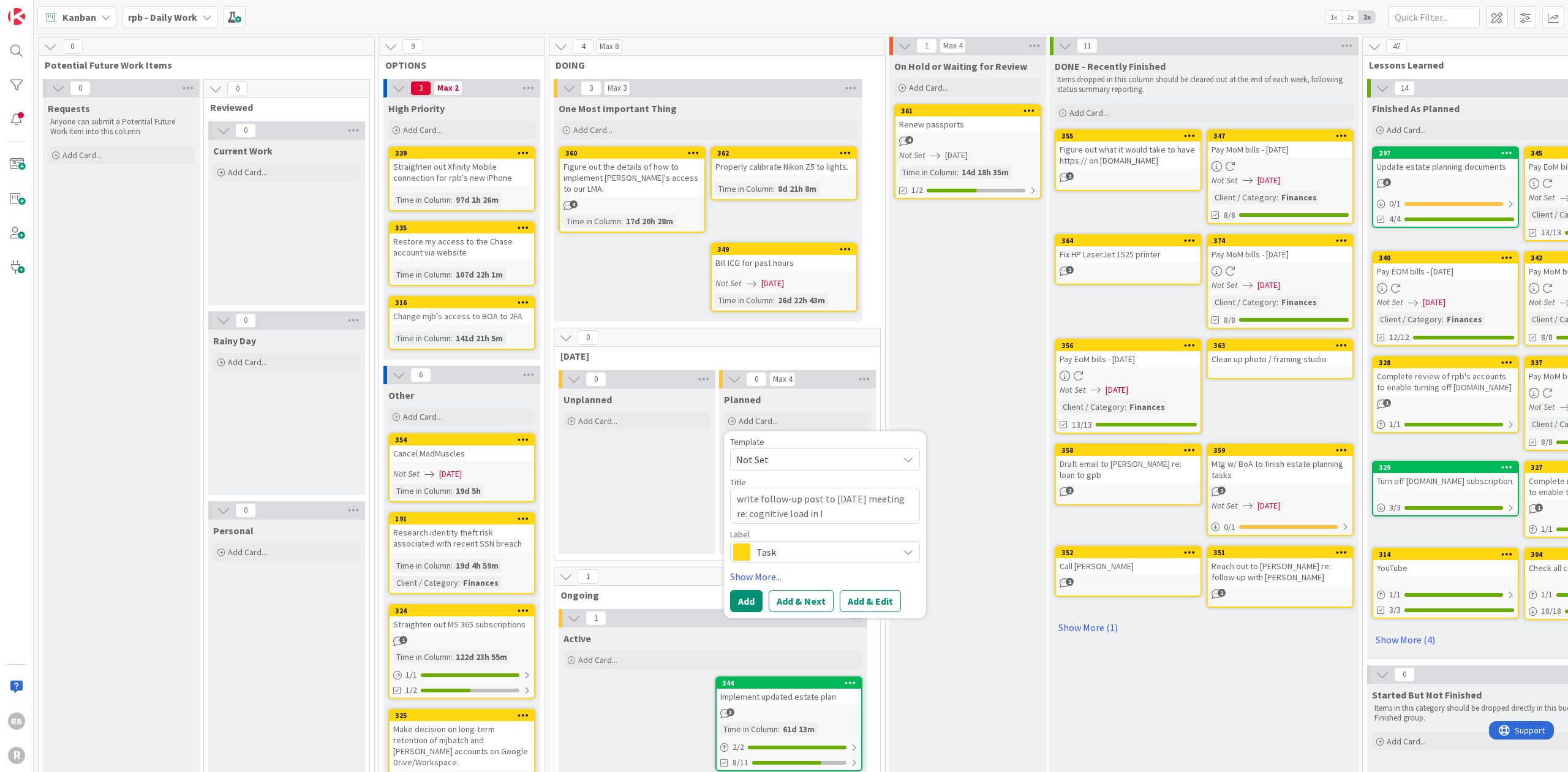
type textarea "x"
type textarea "write follow-up post to [DATE] meeting re: cognitive load in IC"
type textarea "x"
type textarea "write follow-up post to [DATE] meeting re: cognitive load in ICM"
type textarea "x"
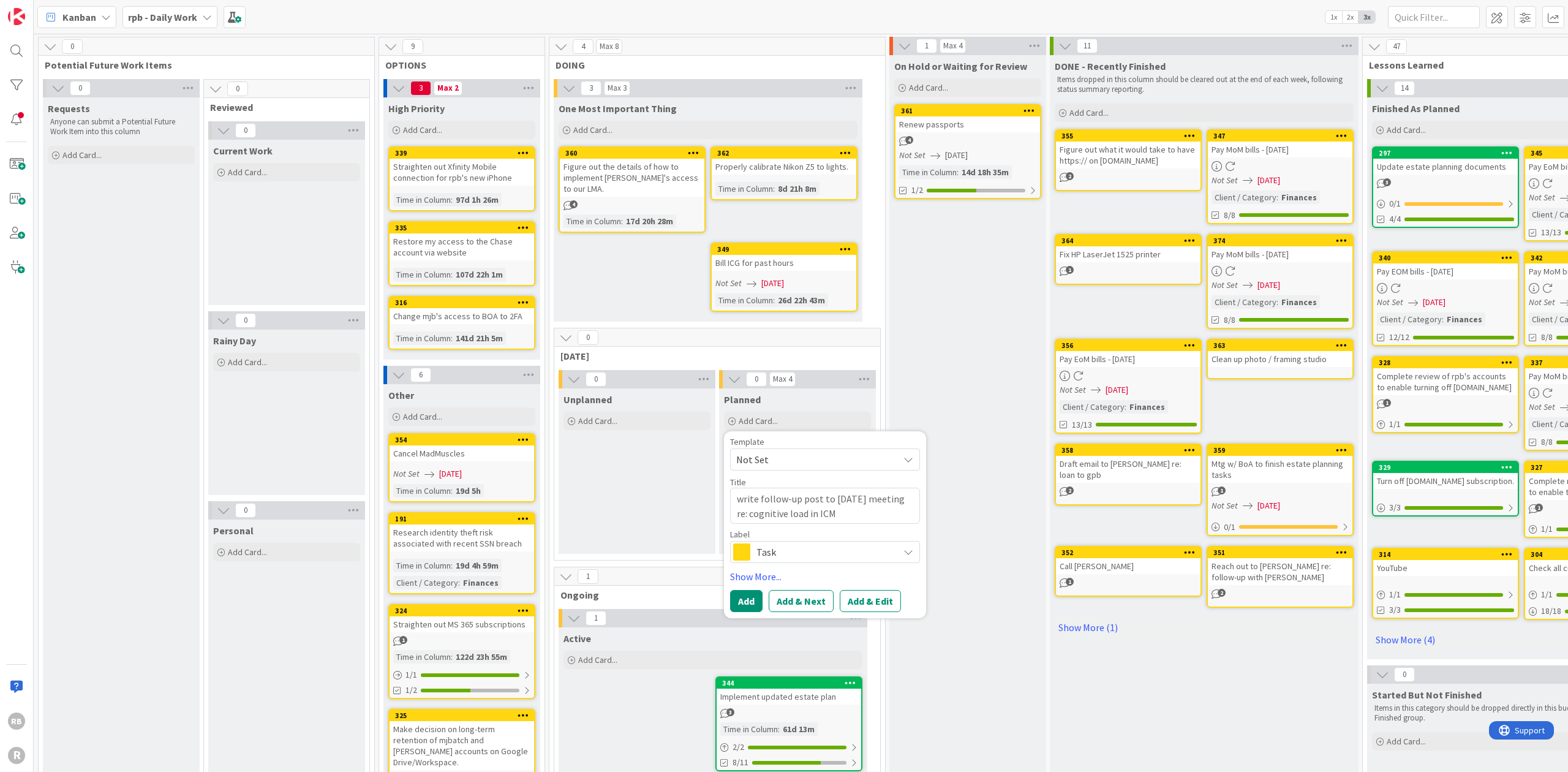
type textarea "write follow-up post to [DATE] meeting re: cognitive load in ICMA"
type textarea "x"
type textarea "write follow-up post to [DATE] meeting re: cognitive load in ICMA"
type textarea "x"
type textarea "write follow-up post to [DATE] meeting re: cognitive load in ICMA d"
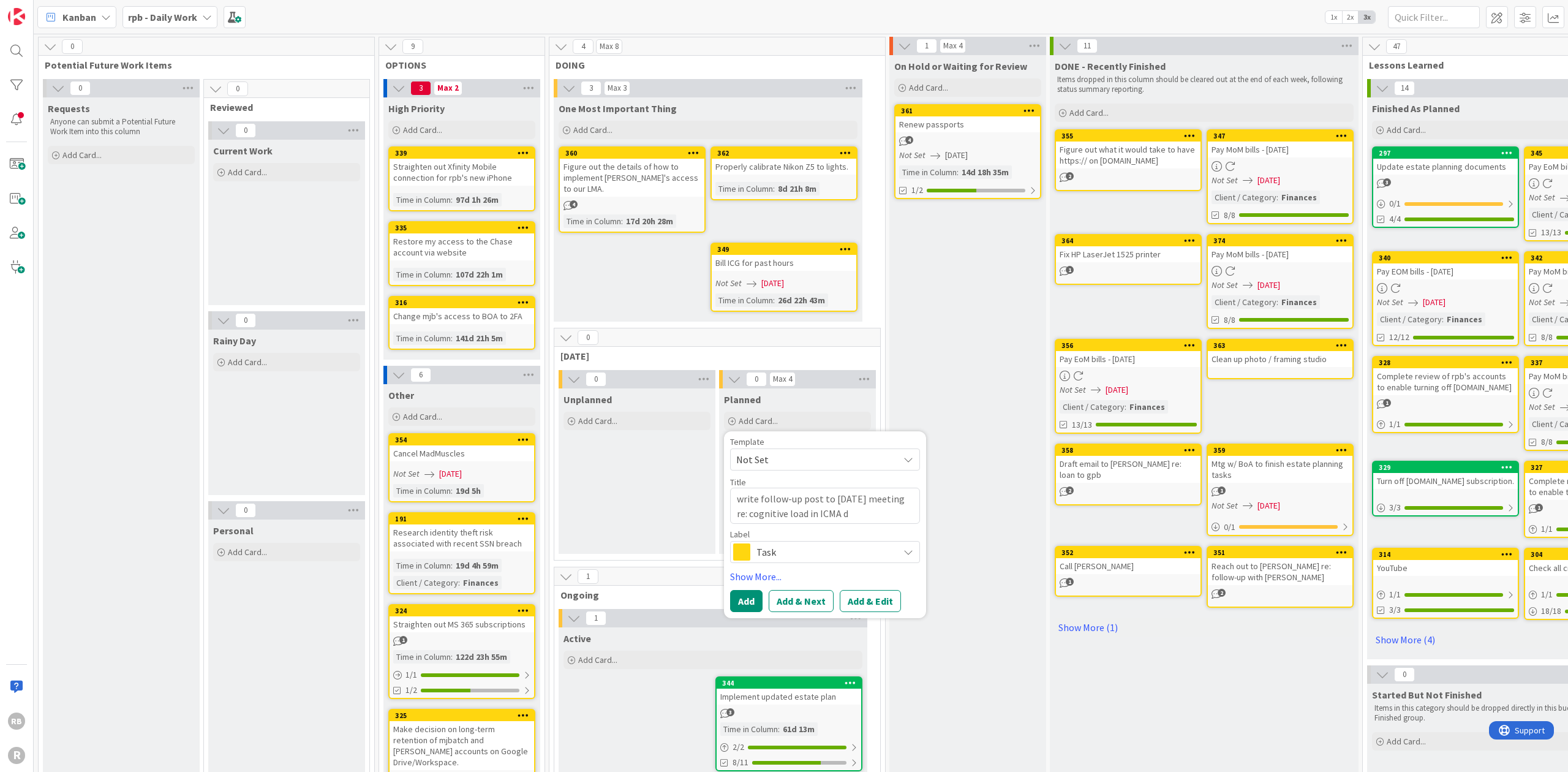
type textarea "x"
type textarea "write follow-up post to [DATE] meeting re: cognitive load in ICMA da"
type textarea "x"
type textarea "write follow-up post to [DATE] meeting re: cognitive load in ICMA das"
type textarea "x"
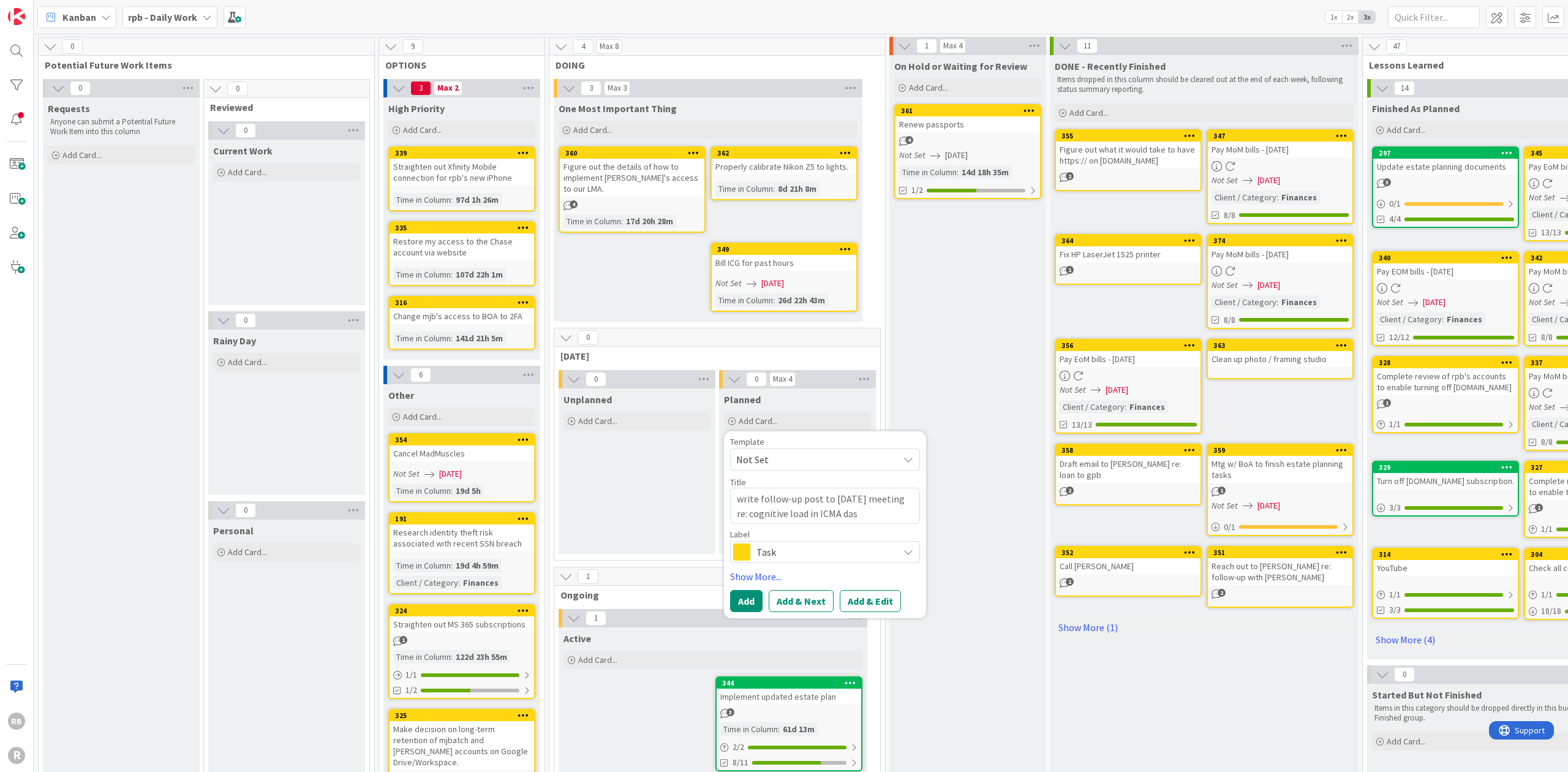
type textarea "write follow-up post to [DATE] meeting re: cognitive load in ICMA dash"
type textarea "x"
type textarea "write follow-up post to [DATE] meeting re: cognitive load in ICMA dashb"
type textarea "x"
type textarea "write follow-up post to [DATE] meeting re: cognitive load in ICMA dashbo"
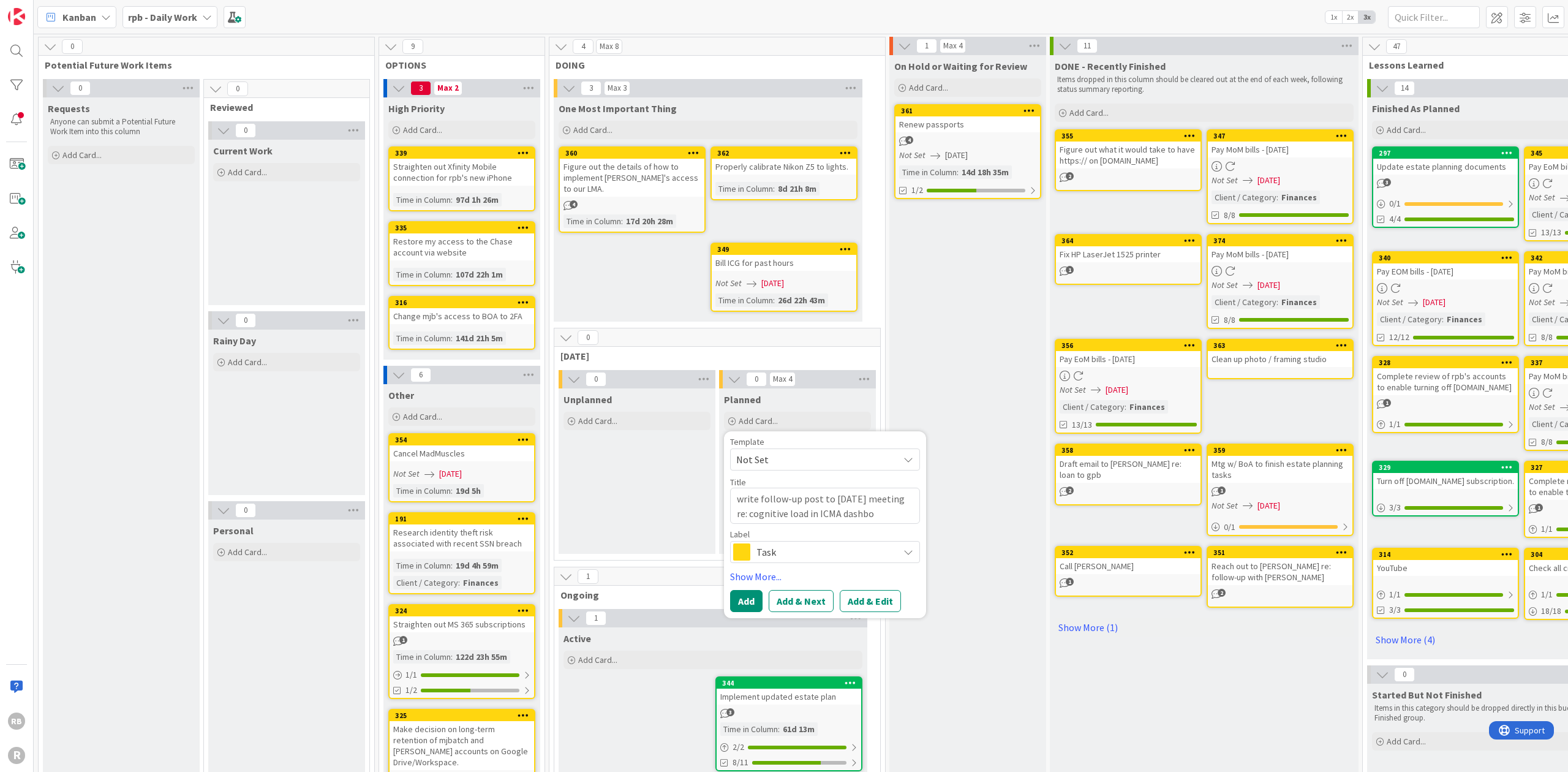
type textarea "x"
type textarea "write follow-up post to [DATE] meeting re: cognitive load in ICMA dashboa"
type textarea "x"
type textarea "write follow-up post to [DATE] meeting re: cognitive load in ICMA dashboar"
type textarea "x"
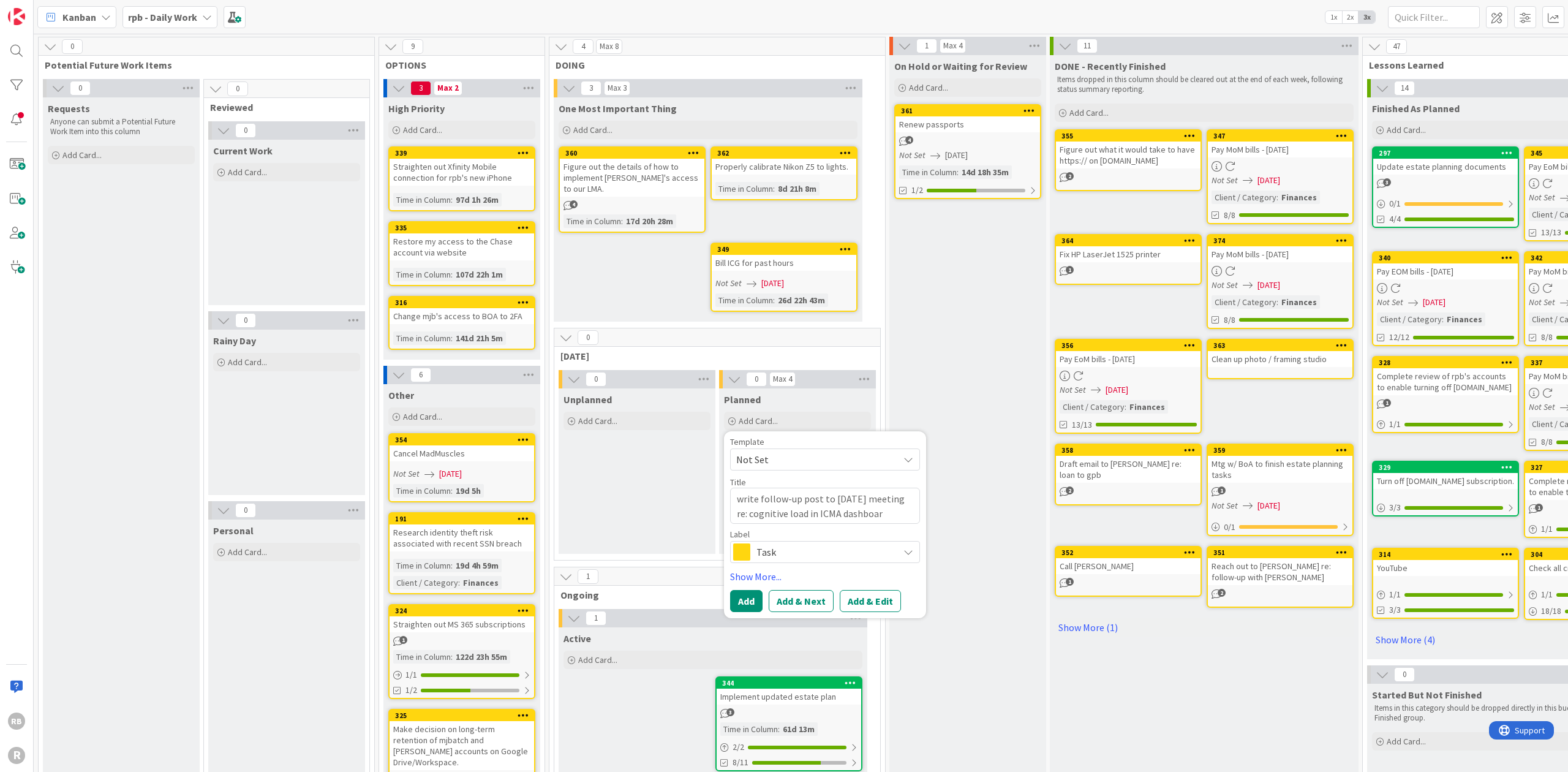
type textarea "write follow-up post to [DATE] meeting re: cognitive load in ICMA dashboard"
click at [739, 487] on textarea "write follow-up post to [DATE] meeting re: cognitive load in ICMA dashboard" at bounding box center [825, 505] width 190 height 36
type textarea "x"
type textarea "rite follow-up post to [DATE] meeting re: cognitive load in ICMA dashboard"
type textarea "x"
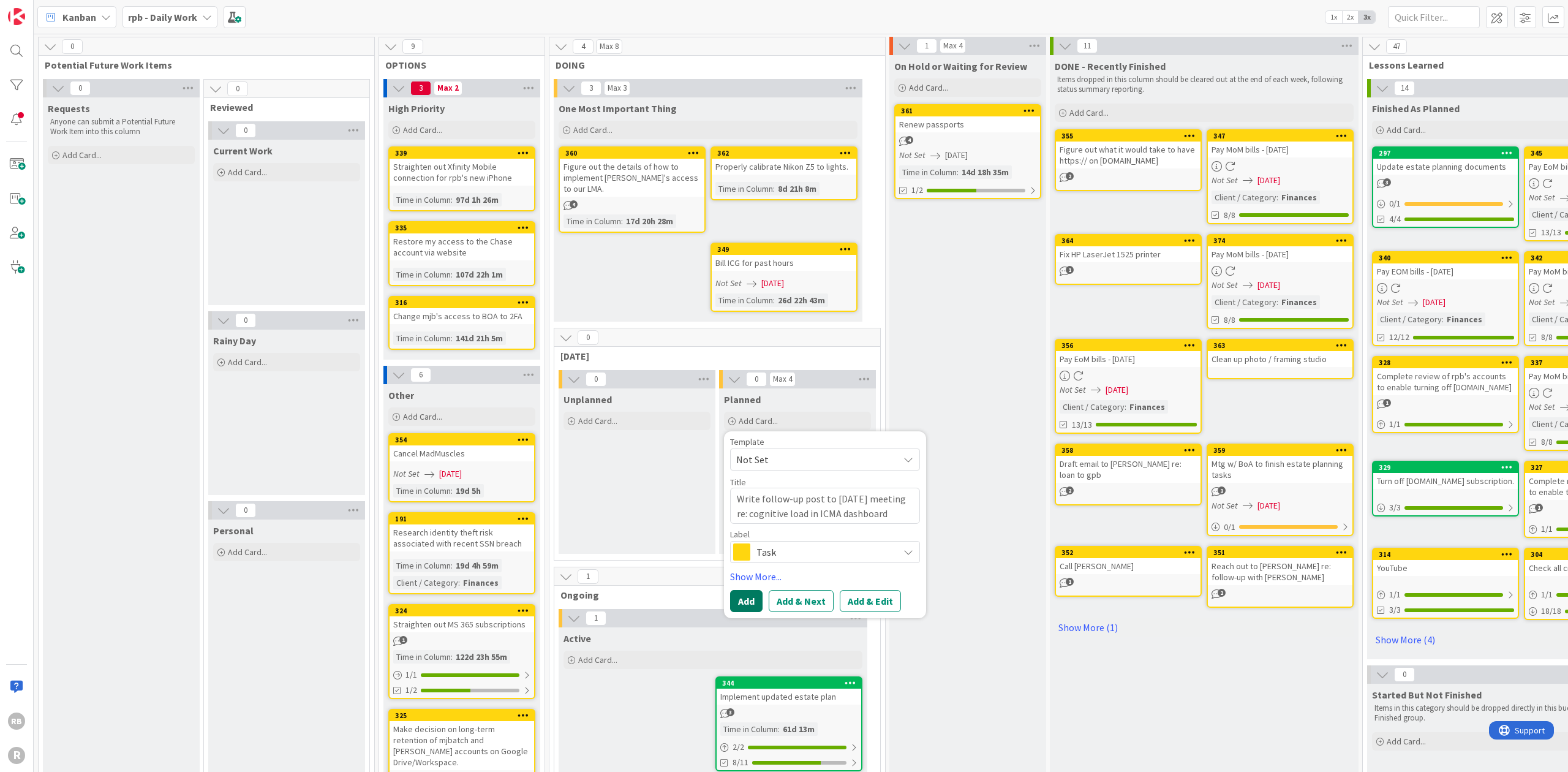
type textarea "Write follow-up post to [DATE] meeting re: cognitive load in ICMA dashboard"
click at [745, 590] on button "Add" at bounding box center [746, 601] width 32 height 22
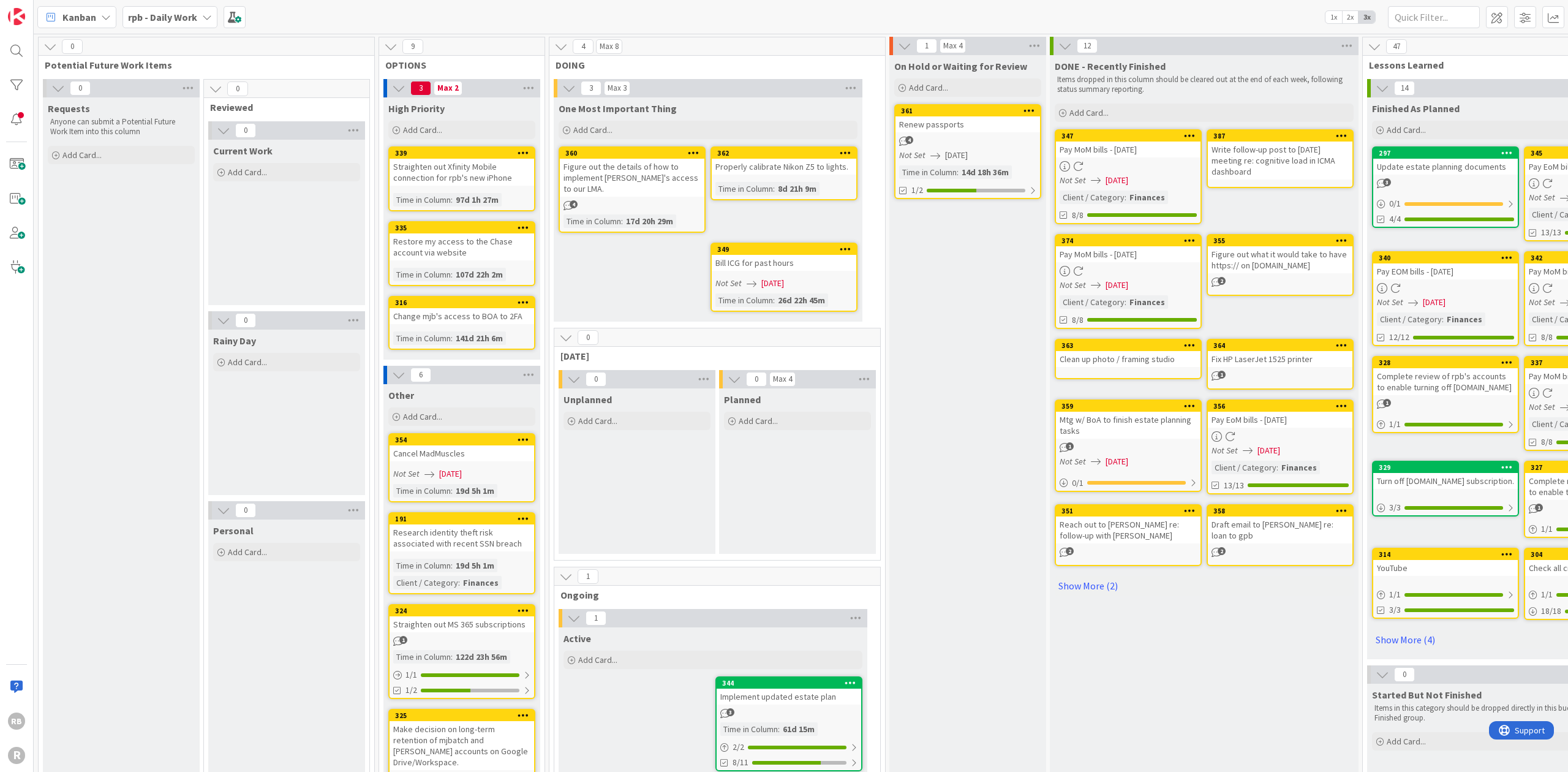
click at [1264, 136] on div "387" at bounding box center [1283, 136] width 139 height 9
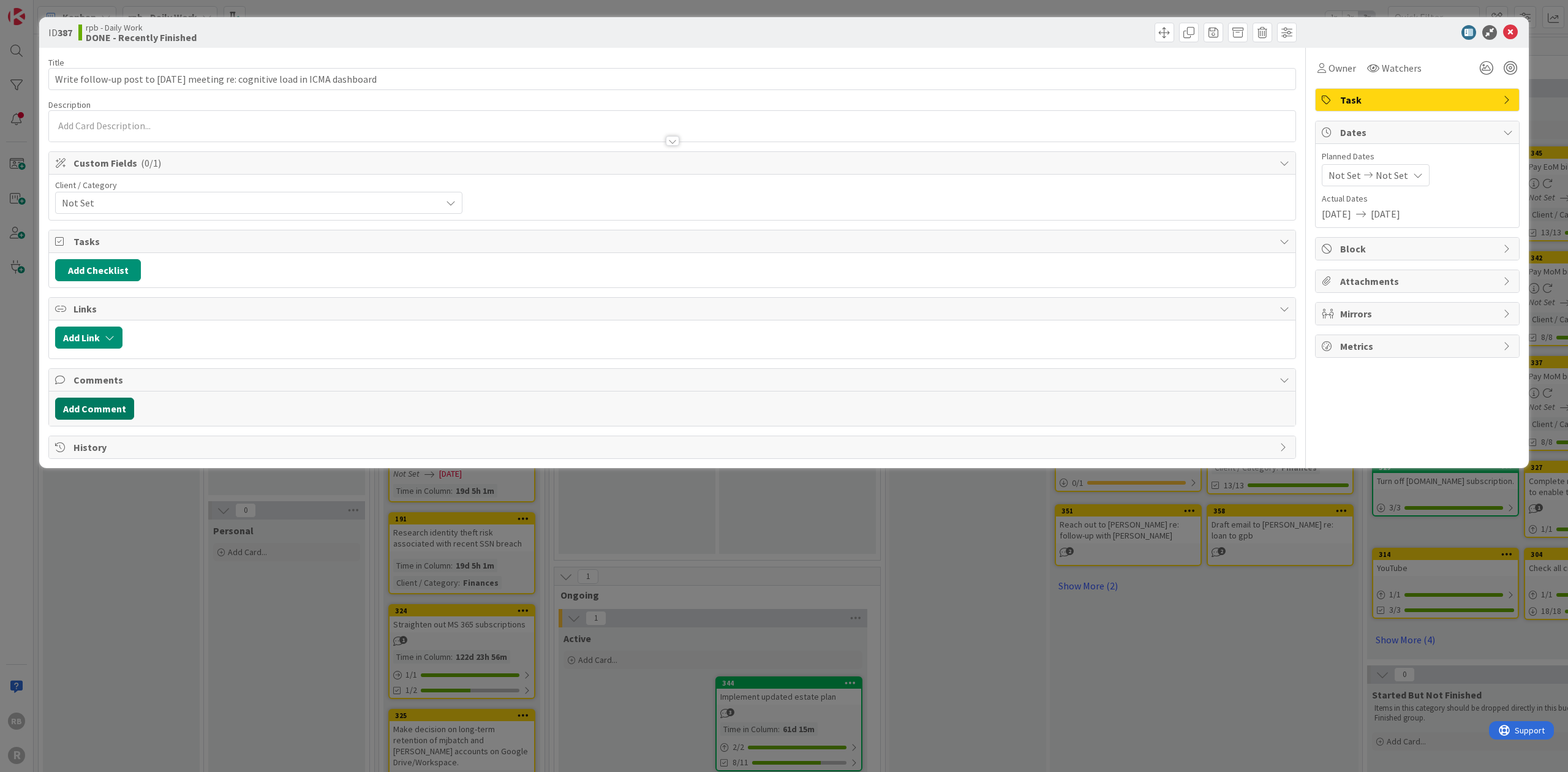
click at [101, 400] on button "Add Comment" at bounding box center [95, 408] width 79 height 22
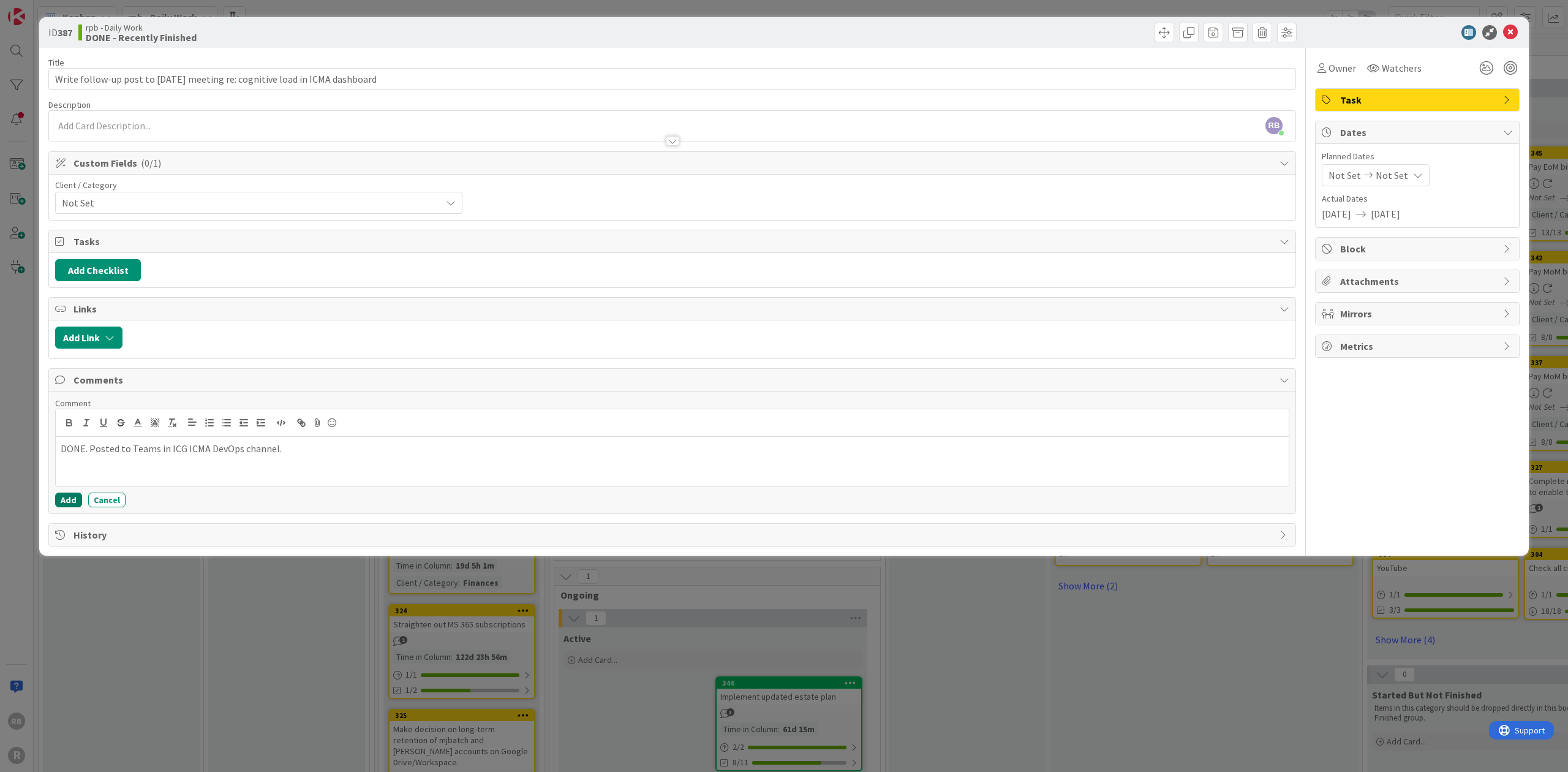
click at [71, 495] on button "Add" at bounding box center [68, 500] width 27 height 15
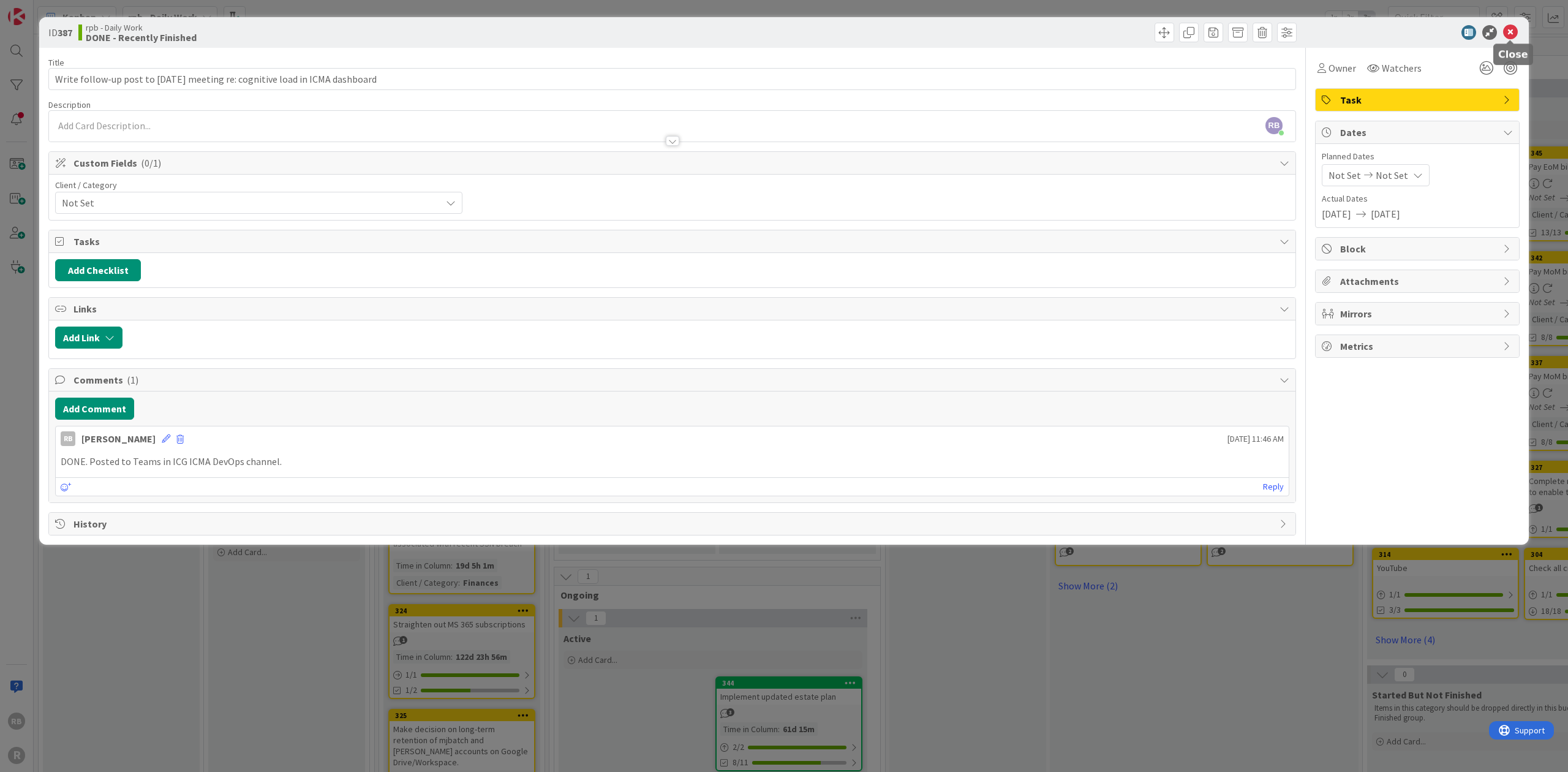
click at [1510, 32] on icon at bounding box center [1510, 32] width 15 height 15
